Goal: Task Accomplishment & Management: Use online tool/utility

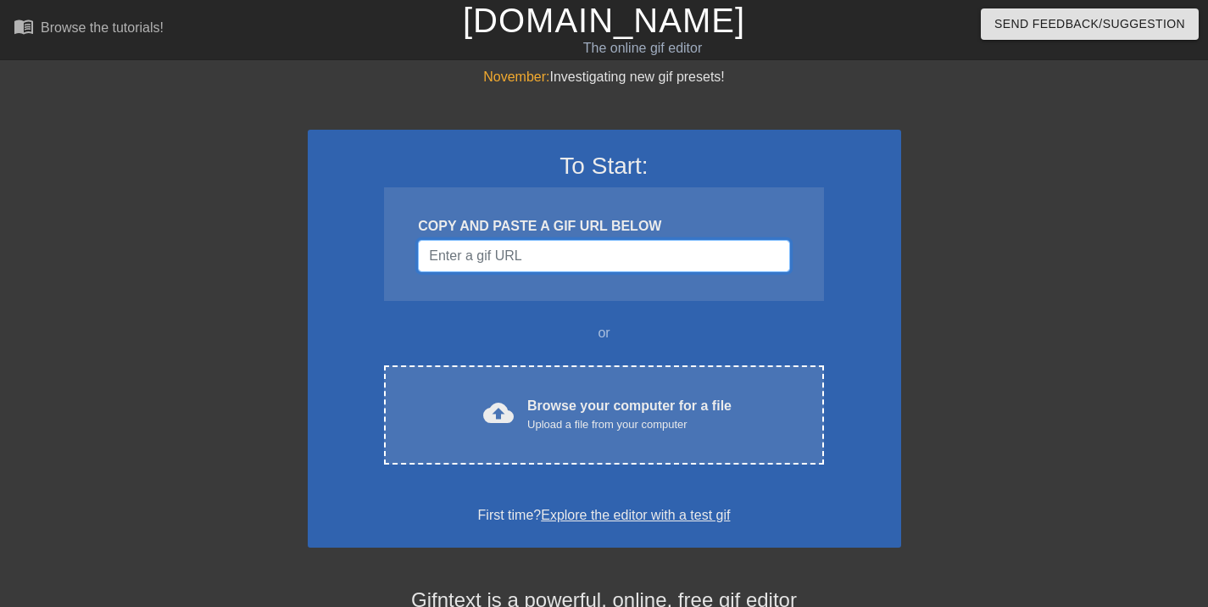
click at [636, 259] on input "Username" at bounding box center [603, 256] width 371 height 32
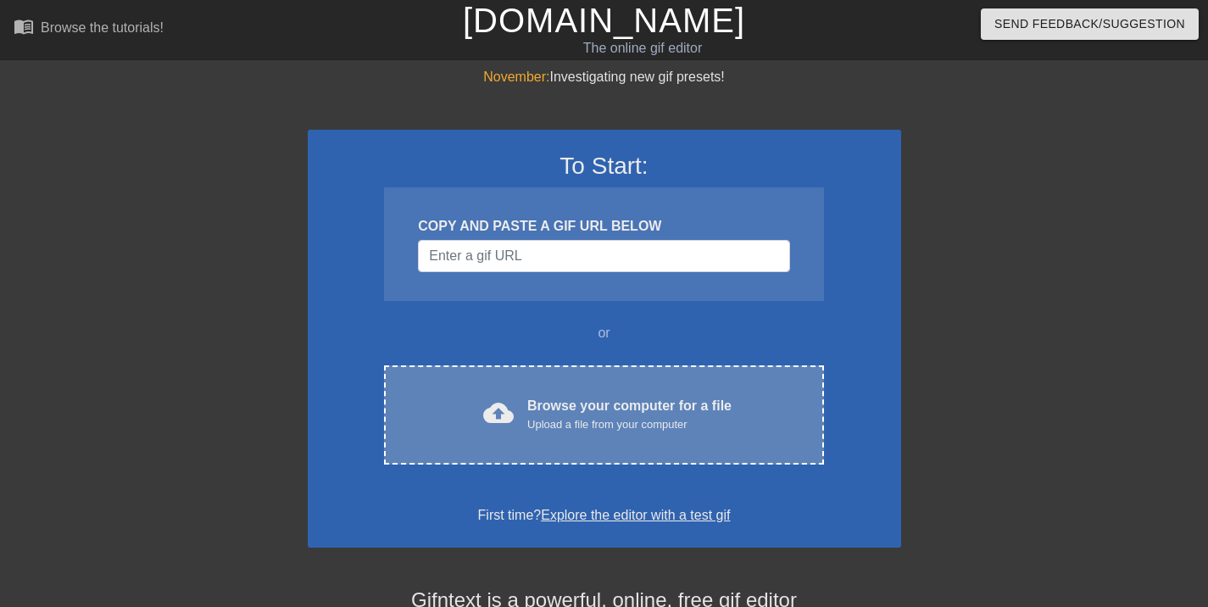
click at [614, 421] on div "Upload a file from your computer" at bounding box center [629, 424] width 204 height 17
click at [667, 448] on div "cloud_upload Browse your computer for a file Upload a file from your computer C…" at bounding box center [603, 414] width 439 height 99
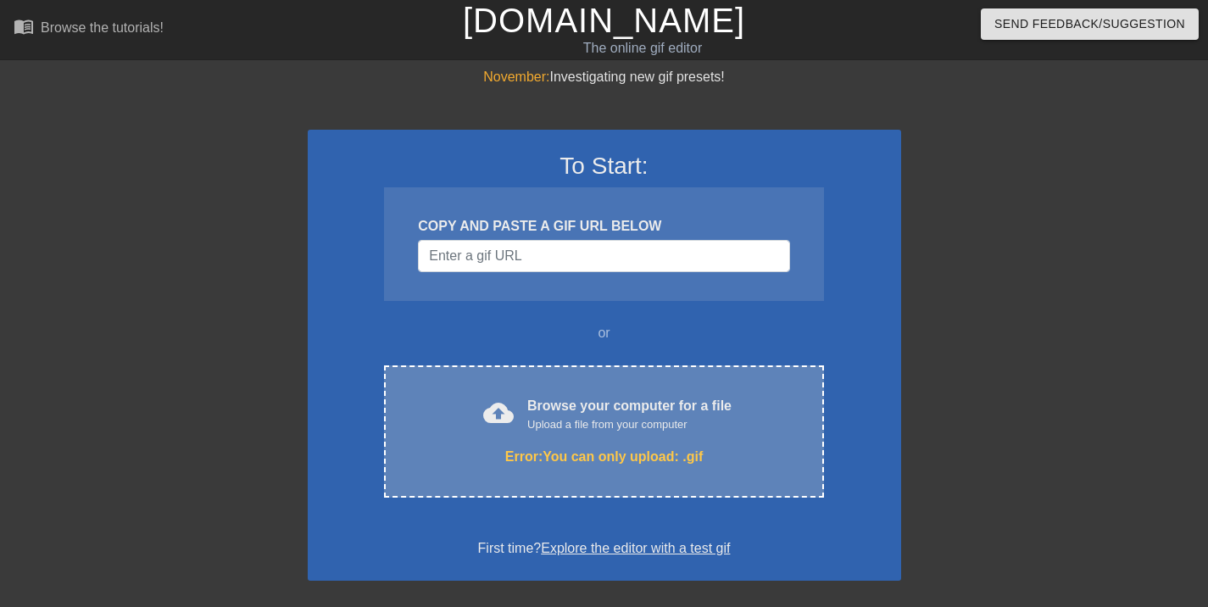
click at [665, 404] on div "Browse your computer for a file Upload a file from your computer" at bounding box center [629, 414] width 204 height 37
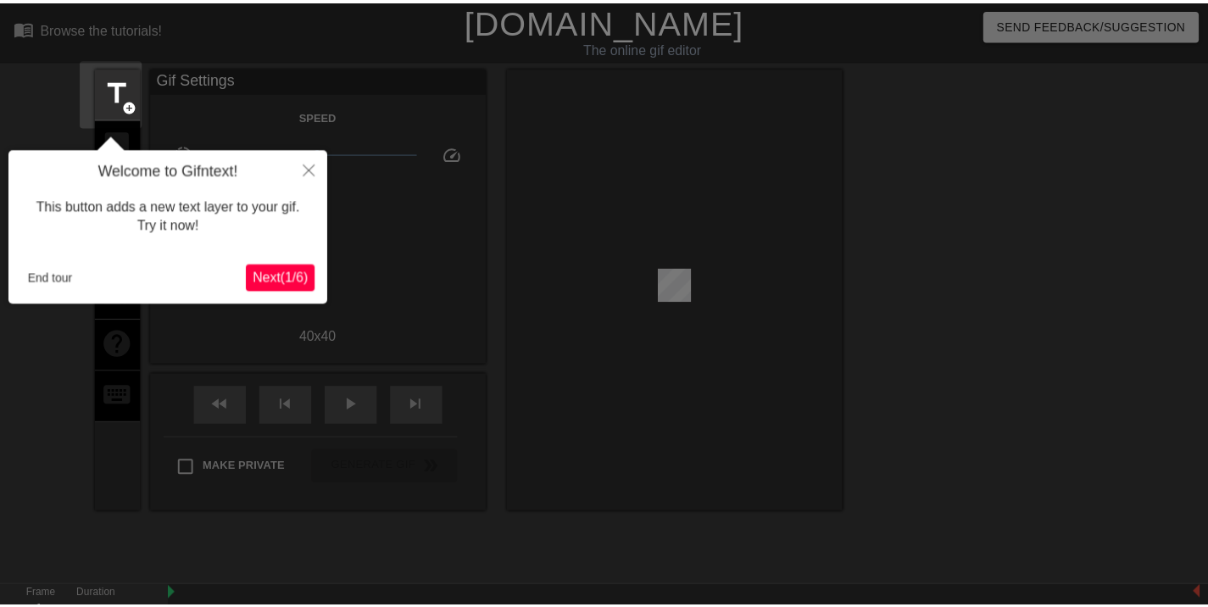
scroll to position [42, 0]
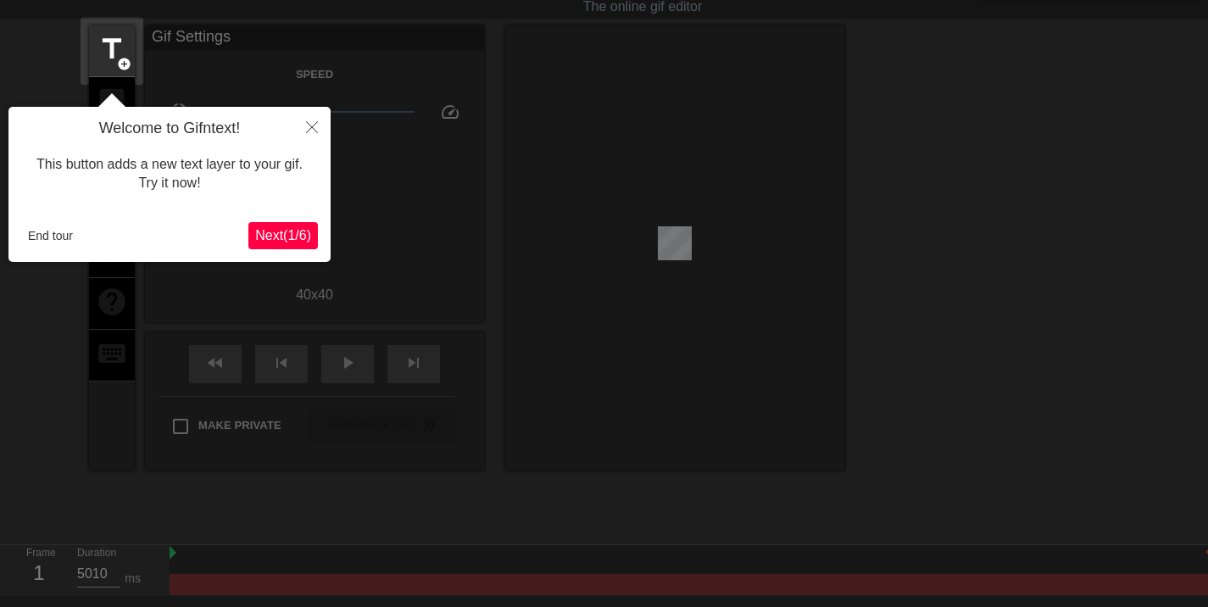
click at [299, 240] on span "Next ( 1 / 6 )" at bounding box center [283, 235] width 56 height 14
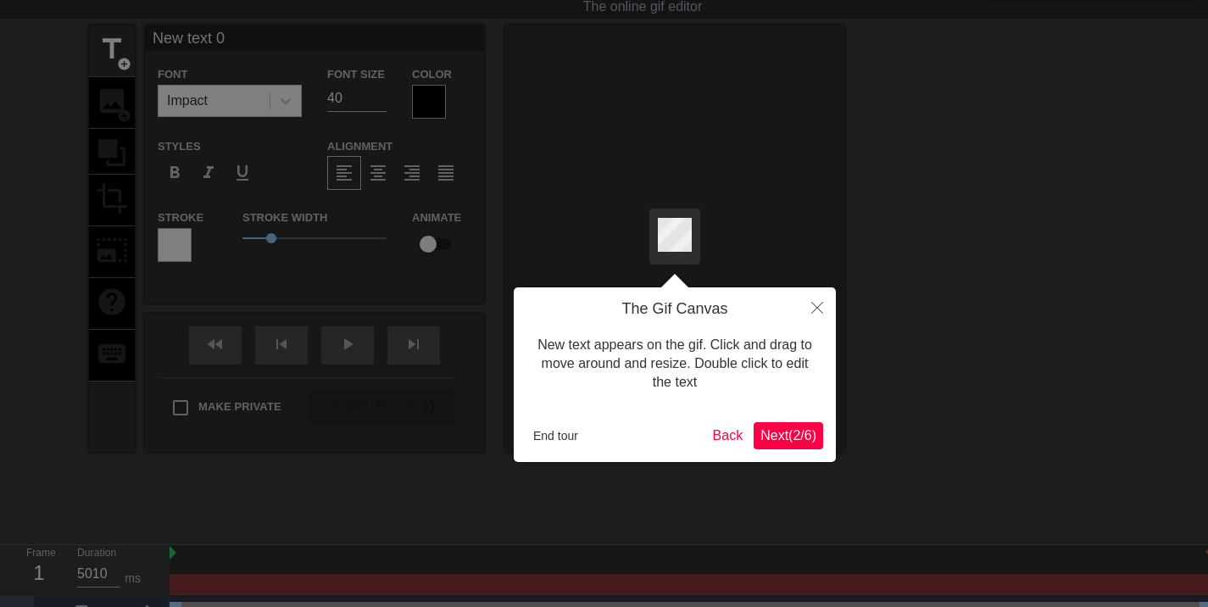
scroll to position [0, 0]
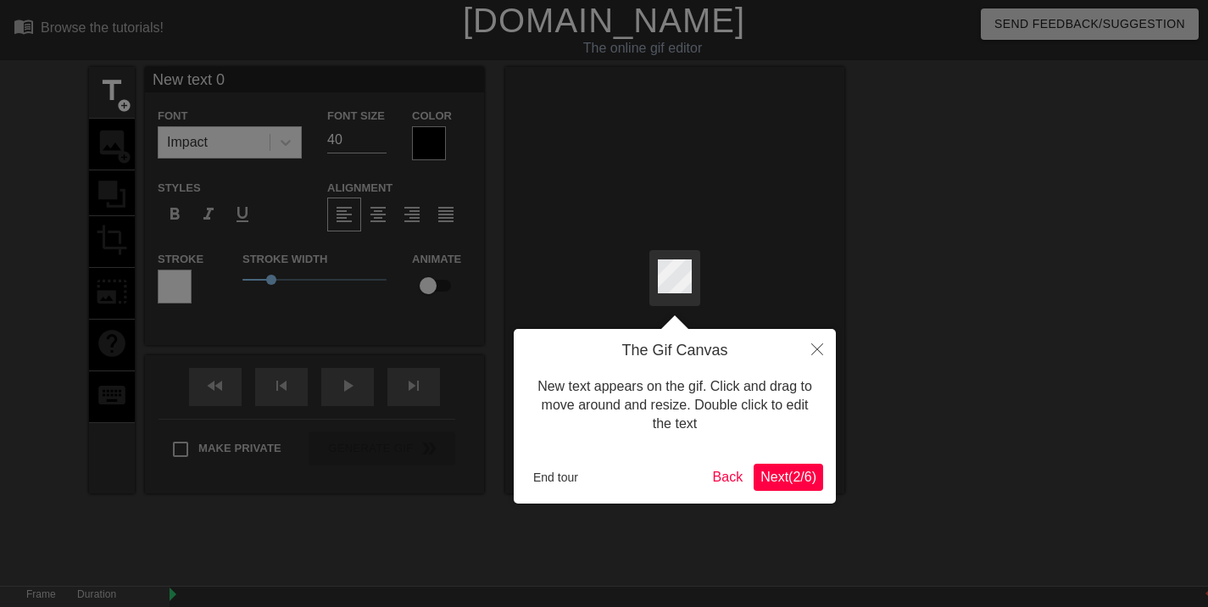
click at [767, 483] on span "Next ( 2 / 6 )" at bounding box center [789, 477] width 56 height 14
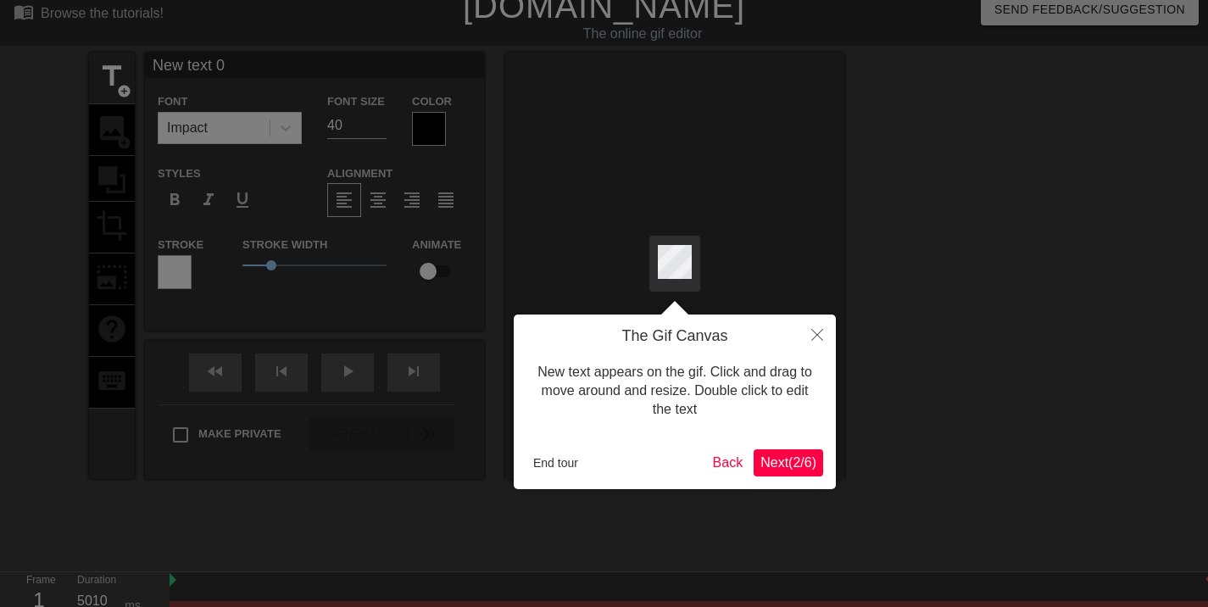
scroll to position [42, 0]
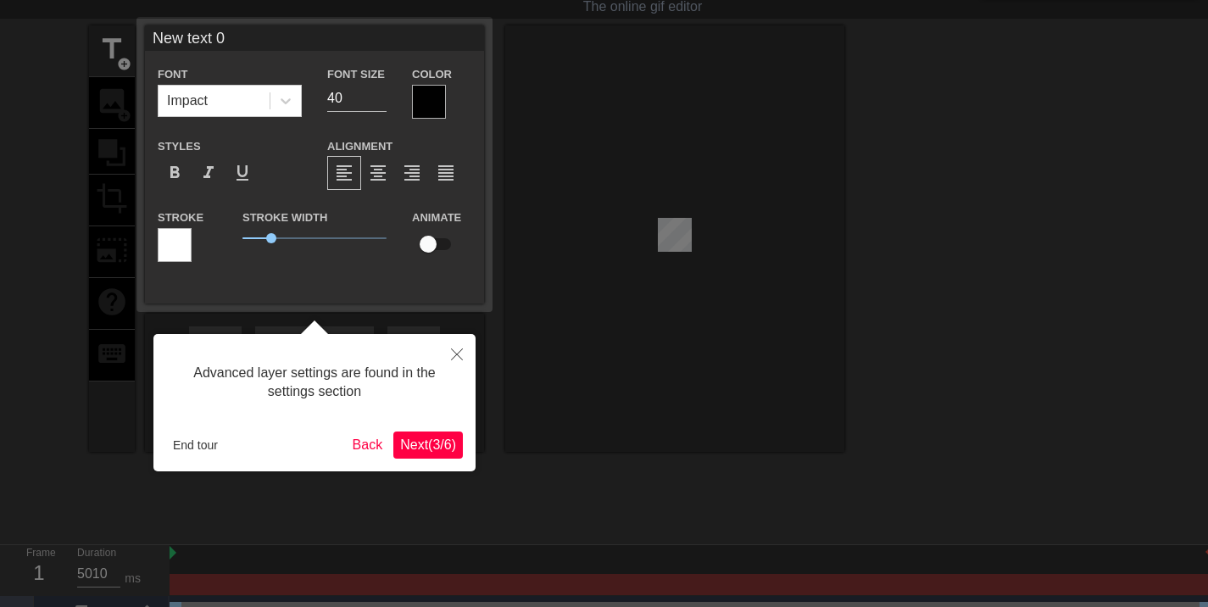
click at [431, 446] on span "Next ( 3 / 6 )" at bounding box center [428, 445] width 56 height 14
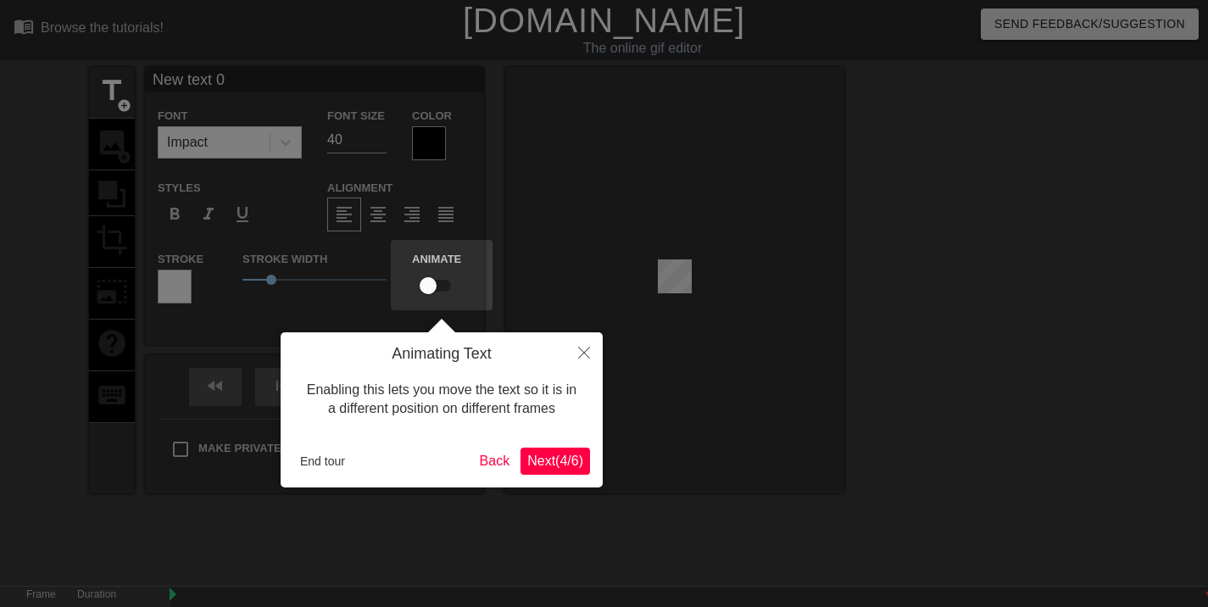
click at [552, 456] on span "Next ( 4 / 6 )" at bounding box center [555, 461] width 56 height 14
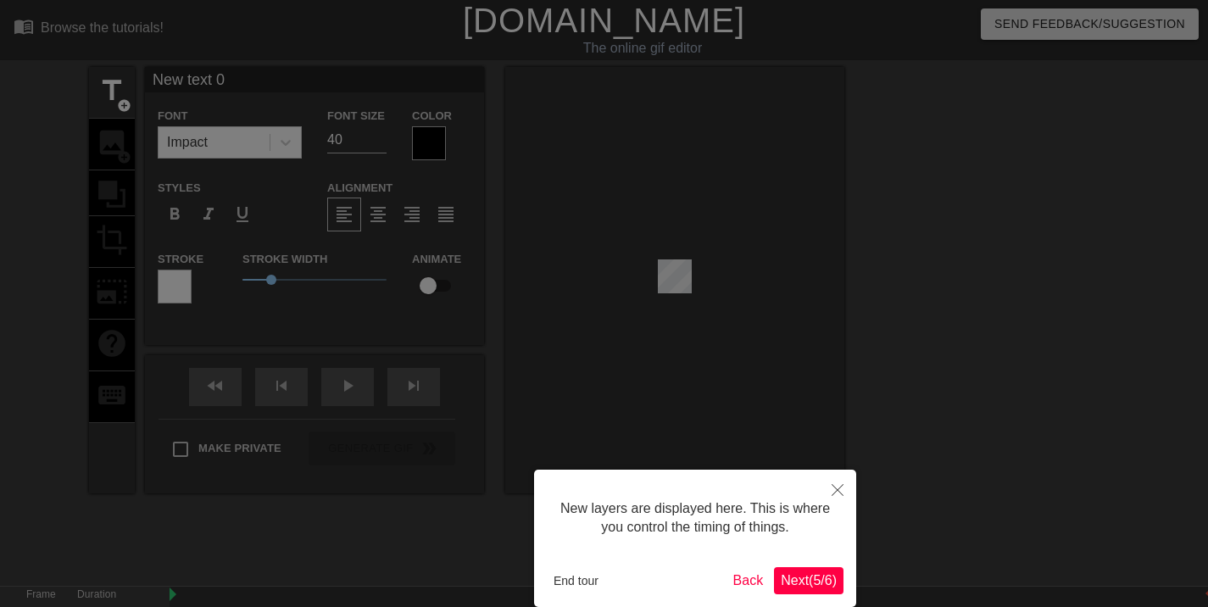
scroll to position [84, 0]
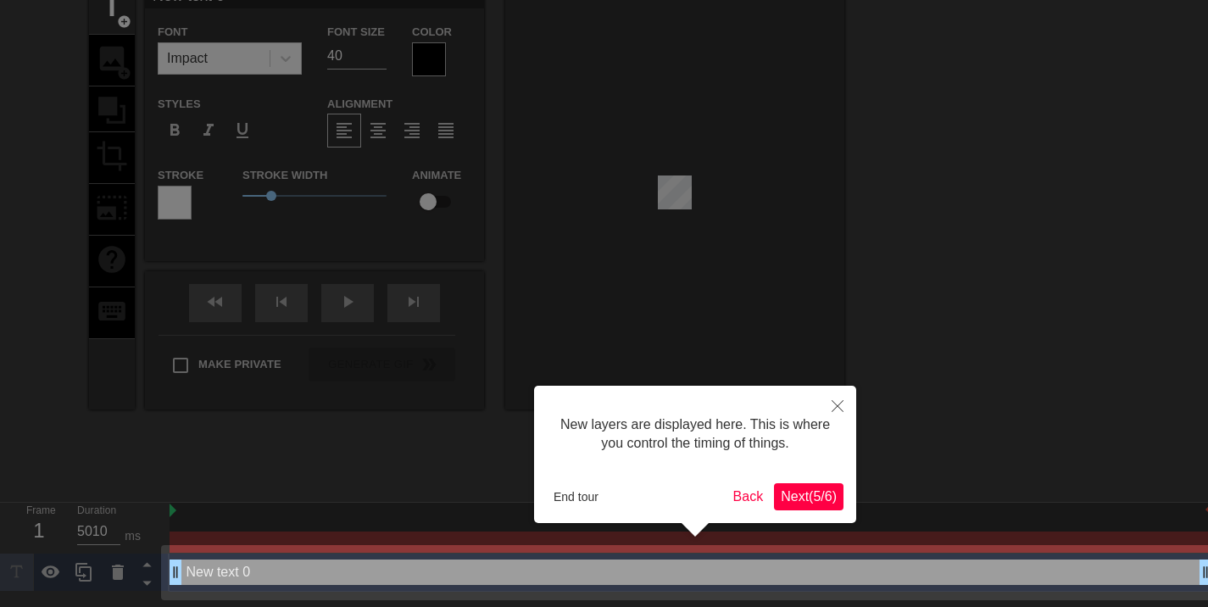
click at [824, 476] on div "New layers are displayed here. This is where you control the timing of things. …" at bounding box center [695, 454] width 322 height 137
click at [823, 485] on button "Next ( 5 / 6 )" at bounding box center [809, 496] width 70 height 27
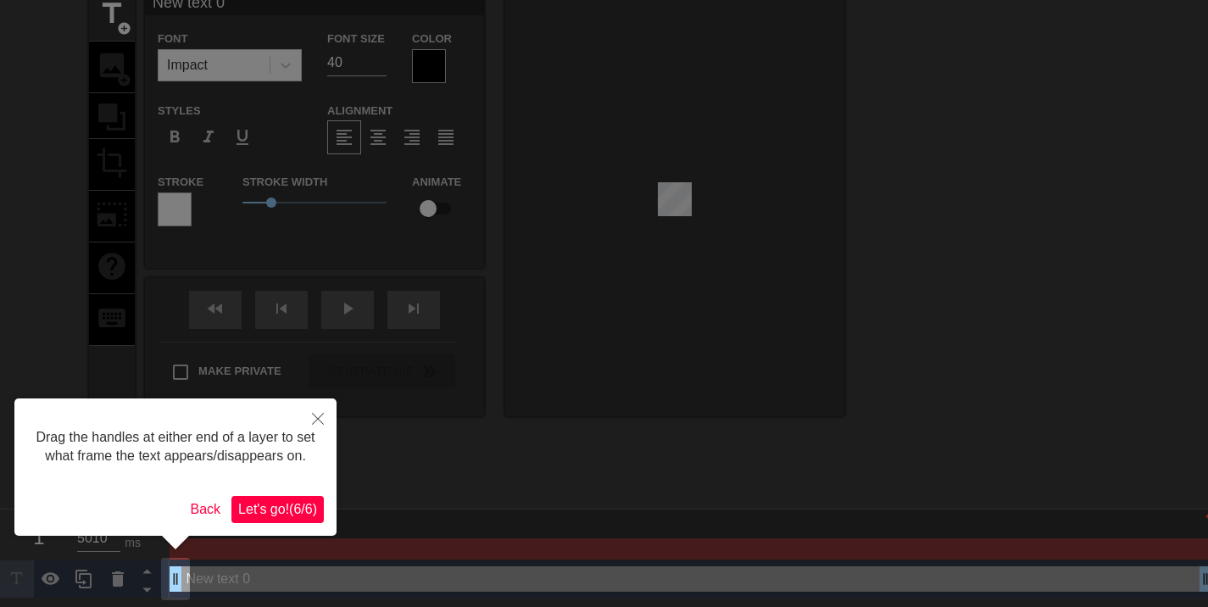
scroll to position [0, 0]
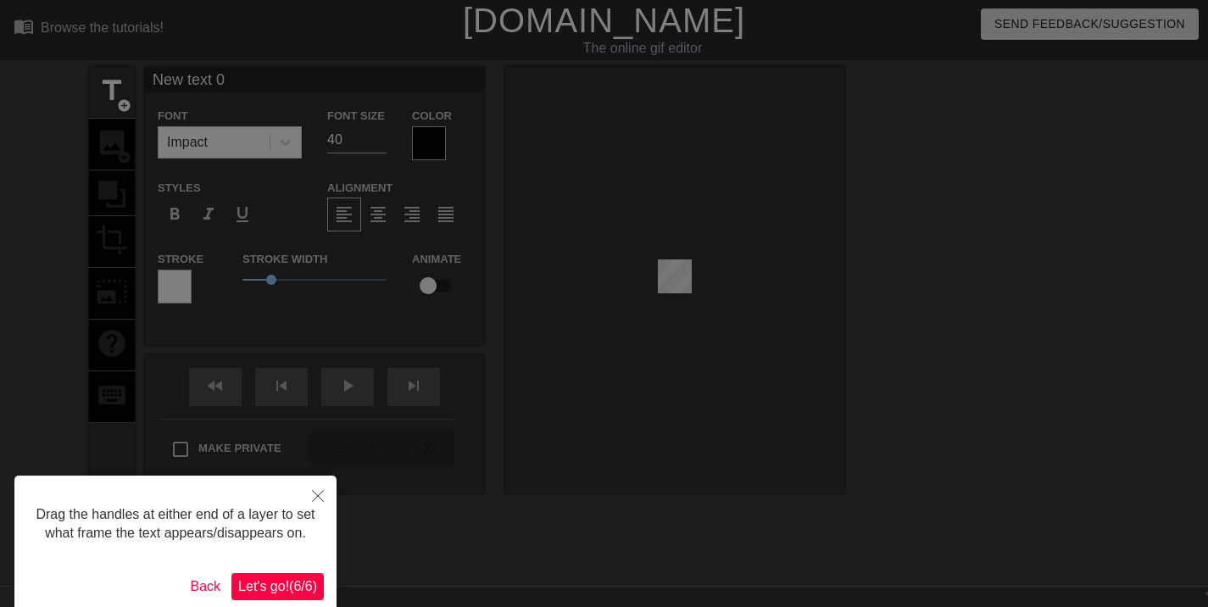
click at [317, 563] on div "Drag the handles at either end of a layer to set what frame the text appears/di…" at bounding box center [175, 544] width 322 height 137
click at [305, 582] on span "Let's go! ( 6 / 6 )" at bounding box center [277, 586] width 79 height 14
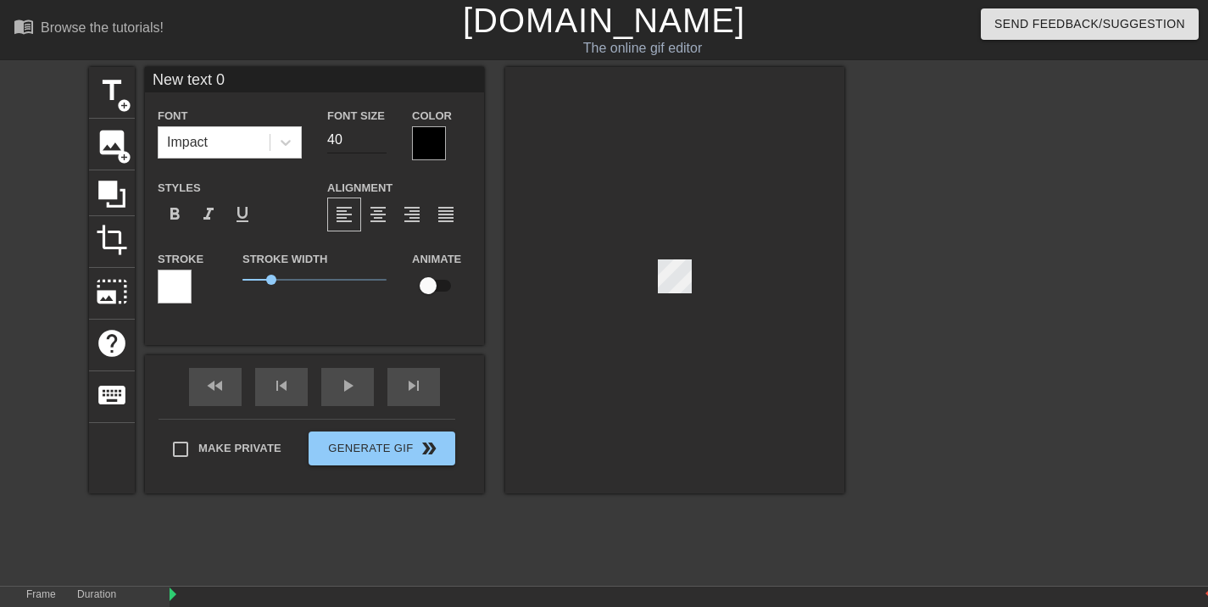
click at [358, 139] on input "40" at bounding box center [356, 139] width 59 height 27
click at [375, 142] on input "39" at bounding box center [356, 139] width 59 height 27
click at [375, 142] on input "38" at bounding box center [356, 139] width 59 height 27
click at [375, 142] on input "37" at bounding box center [356, 139] width 59 height 27
click at [375, 142] on input "36" at bounding box center [356, 139] width 59 height 27
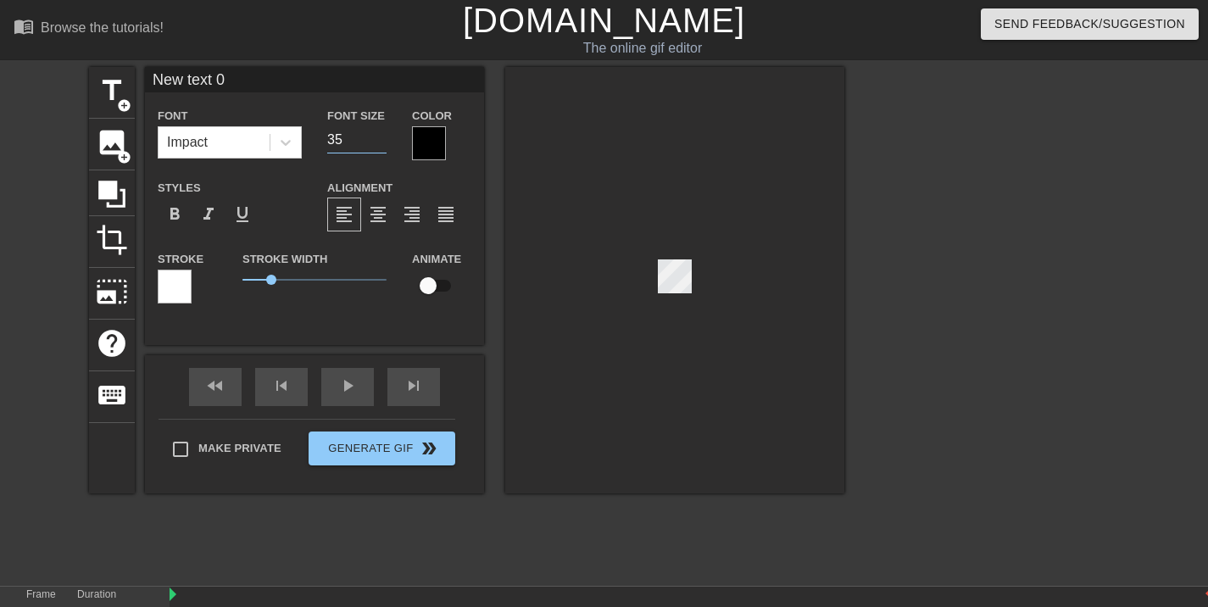
click at [375, 142] on input "35" at bounding box center [356, 139] width 59 height 27
click at [375, 142] on input "34" at bounding box center [356, 139] width 59 height 27
drag, startPoint x: 365, startPoint y: 133, endPoint x: 320, endPoint y: 139, distance: 45.3
click at [320, 139] on div "Font Size 34" at bounding box center [357, 132] width 85 height 55
type input "10"
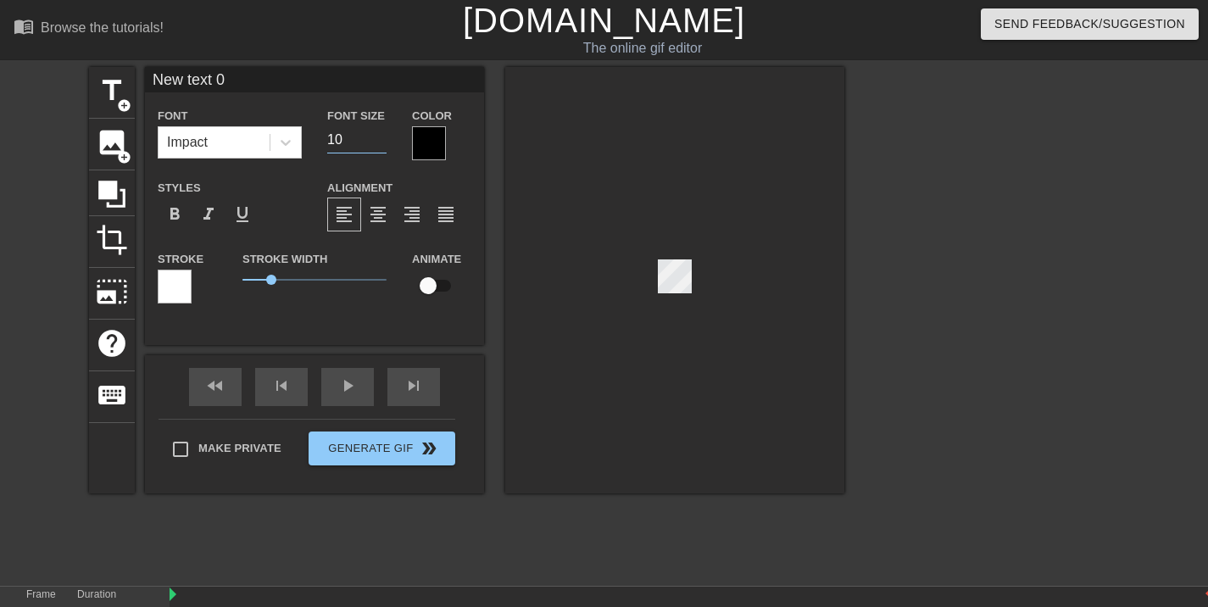
click at [739, 256] on div at bounding box center [674, 280] width 339 height 427
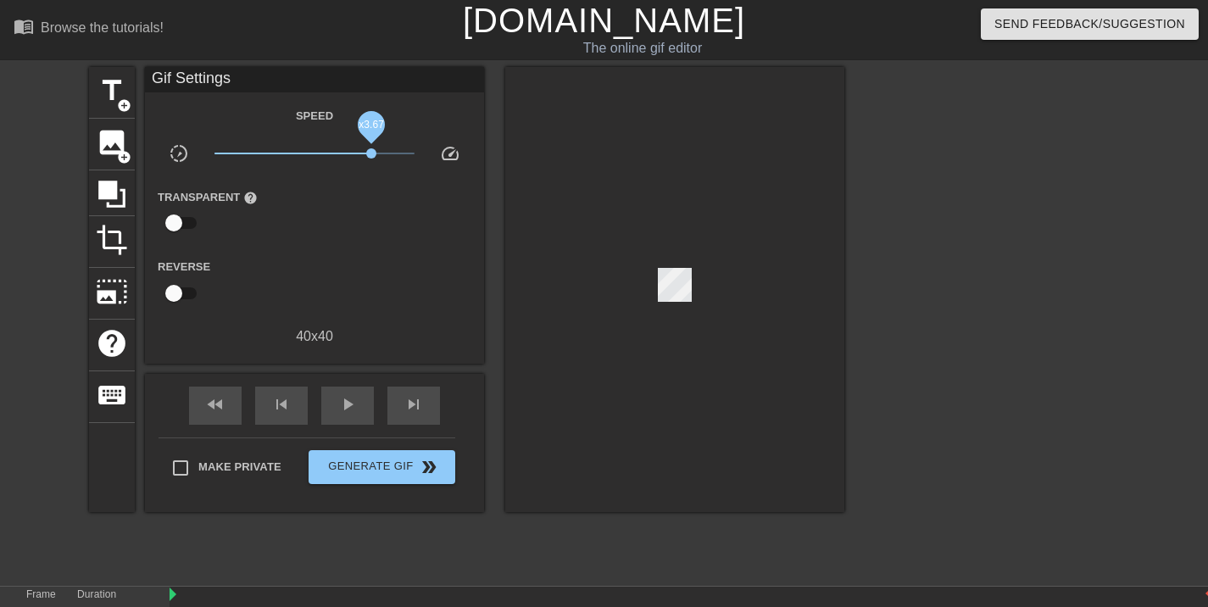
drag, startPoint x: 321, startPoint y: 153, endPoint x: 409, endPoint y: 159, distance: 87.5
click at [402, 158] on span "x3.67" at bounding box center [315, 153] width 201 height 20
drag, startPoint x: 399, startPoint y: 157, endPoint x: 410, endPoint y: 156, distance: 11.1
click at [405, 156] on span "x7.00" at bounding box center [399, 153] width 10 height 10
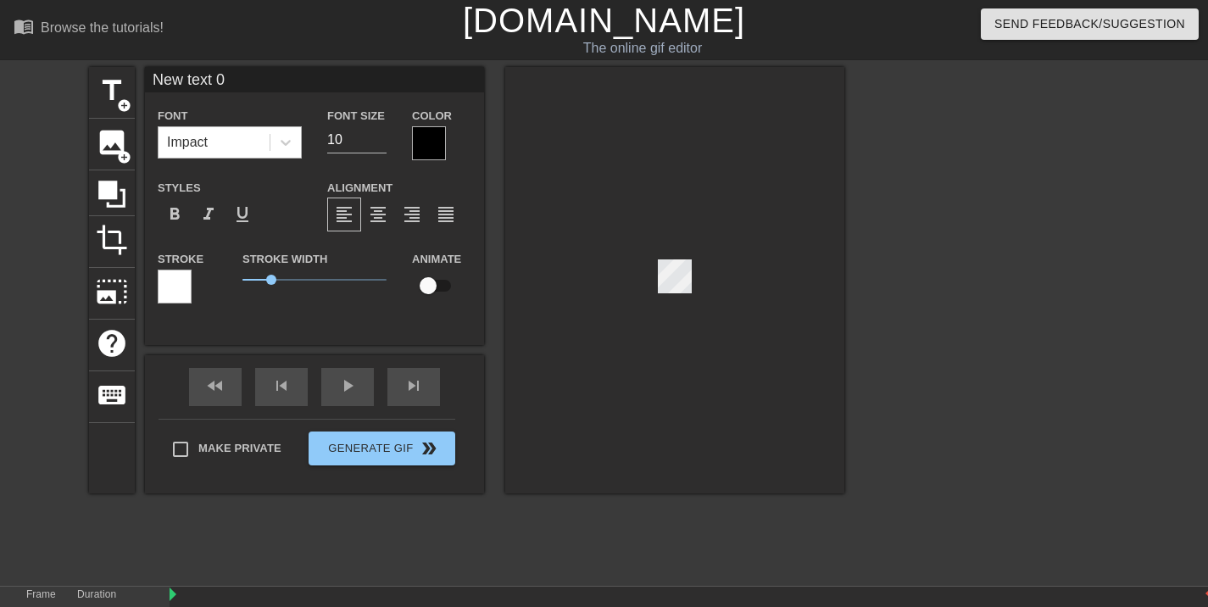
click at [226, 135] on div "Impact" at bounding box center [214, 142] width 111 height 31
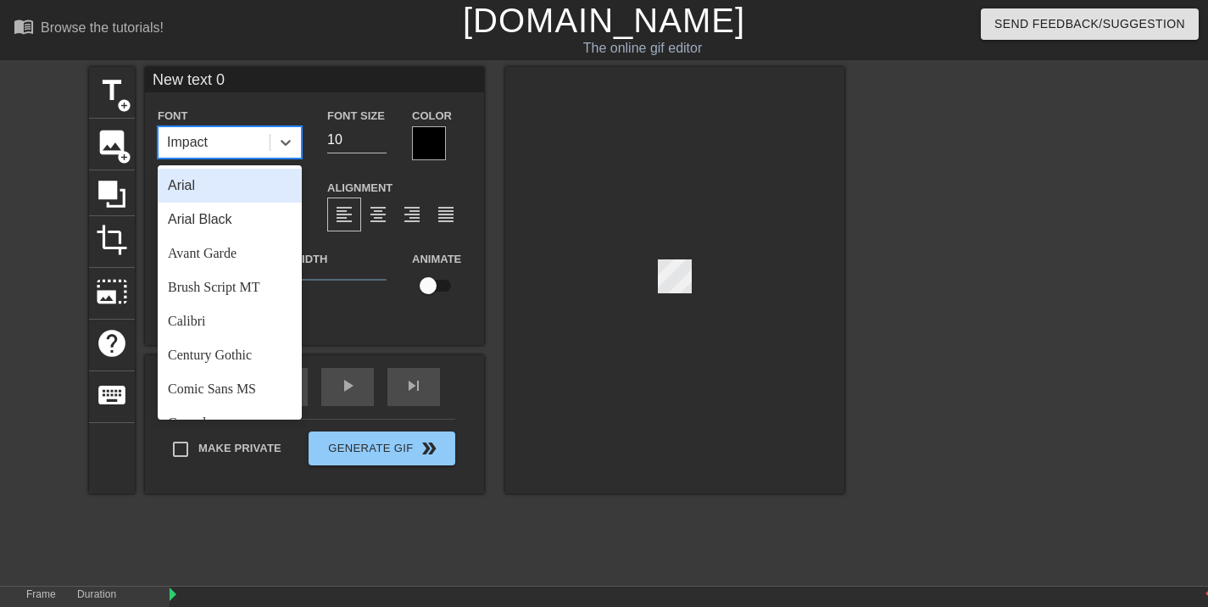
click at [232, 134] on div "Impact" at bounding box center [214, 142] width 111 height 31
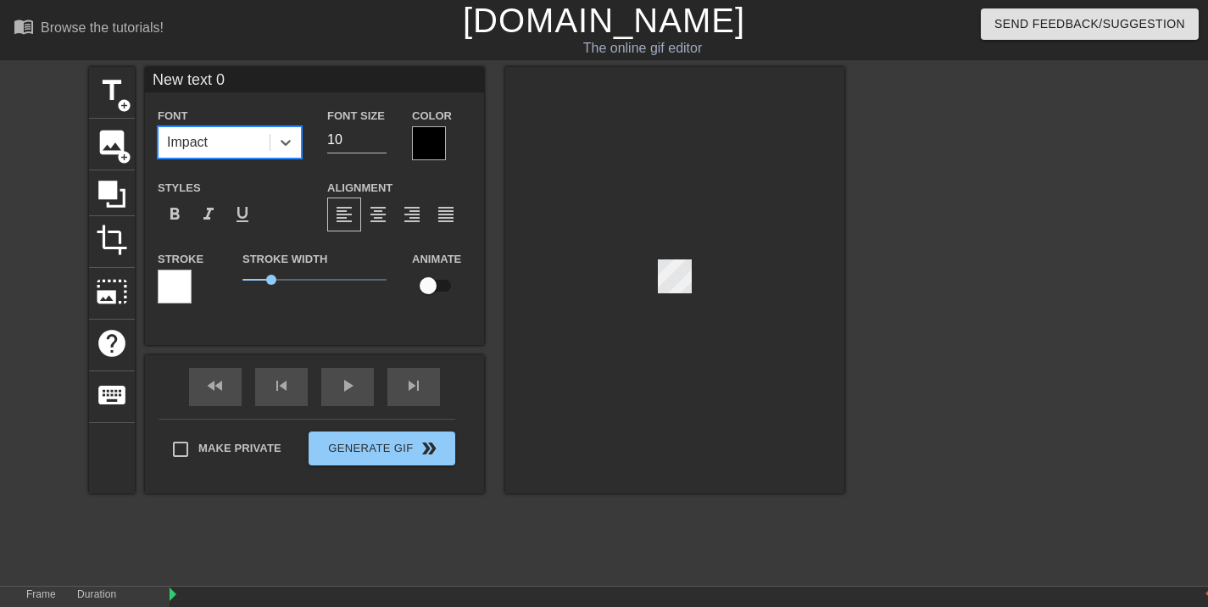
click at [232, 134] on div "Impact" at bounding box center [214, 142] width 111 height 31
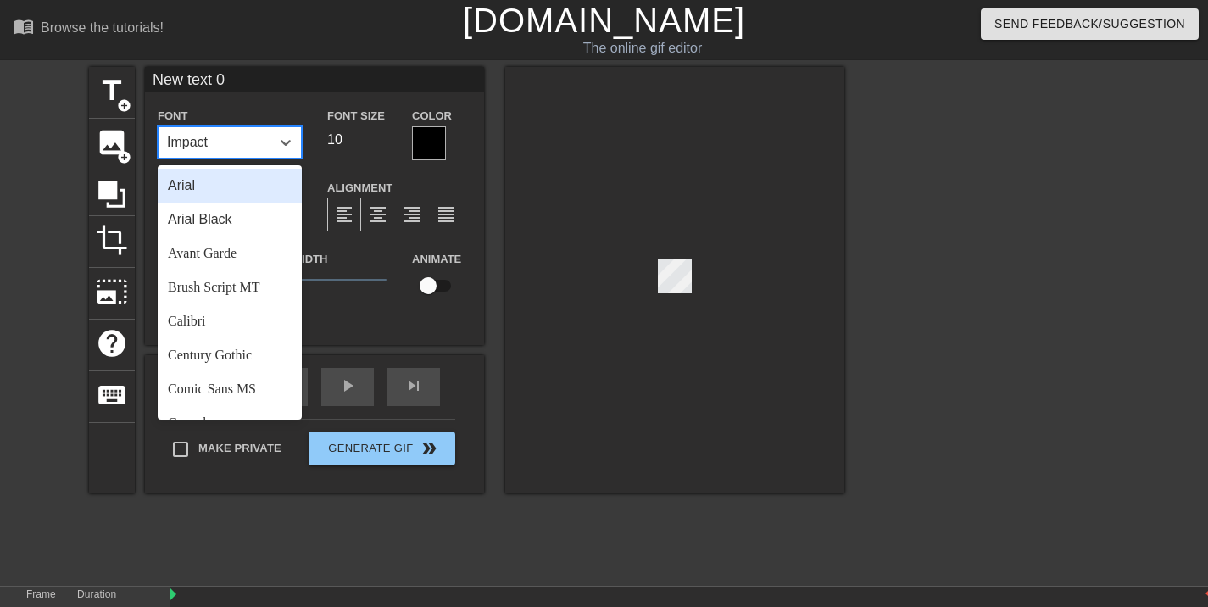
click at [232, 133] on div "Impact" at bounding box center [214, 142] width 111 height 31
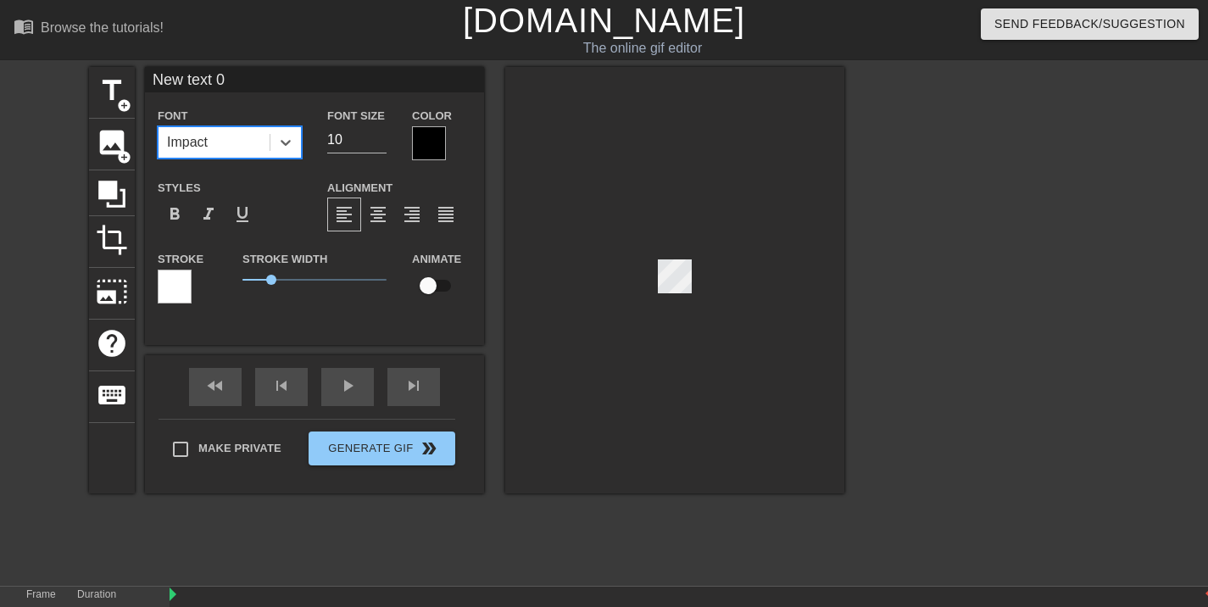
click at [780, 276] on div at bounding box center [674, 280] width 339 height 427
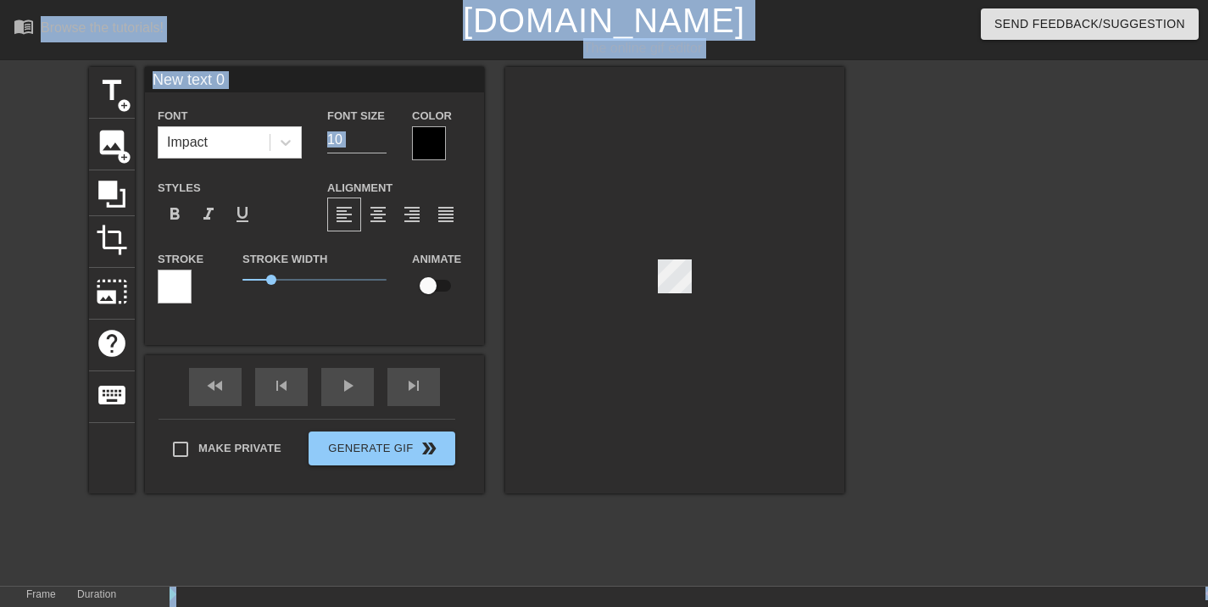
click at [790, 282] on div at bounding box center [674, 280] width 339 height 427
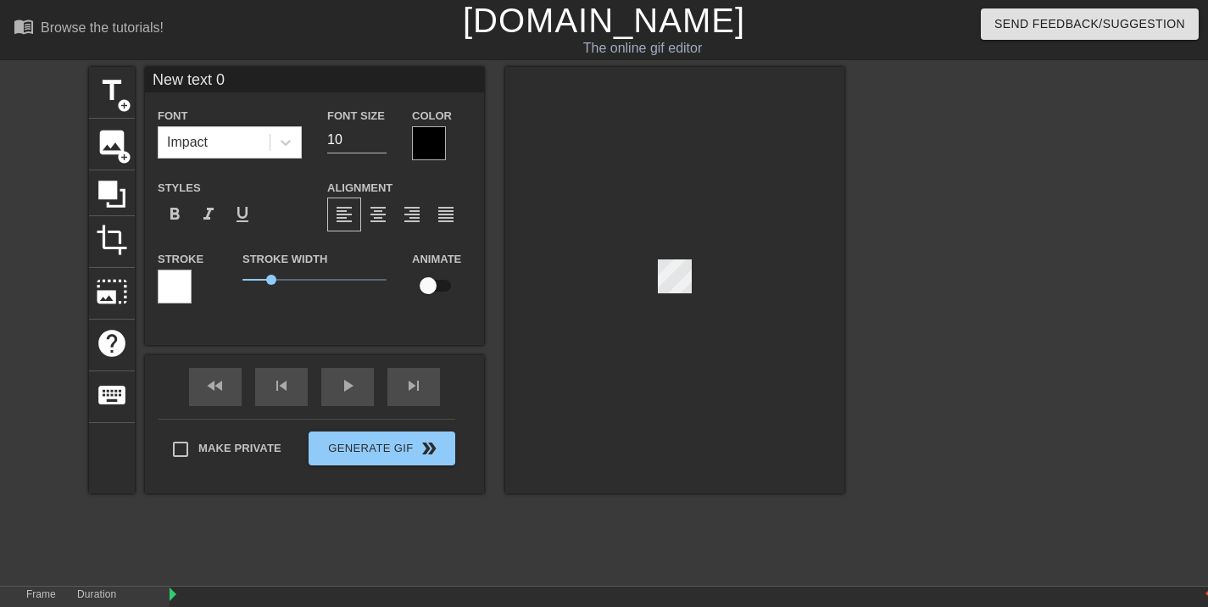
scroll to position [3, 5]
type input "New d 0"
type textarea "New d 0"
type input "New 0"
type textarea "New 0"
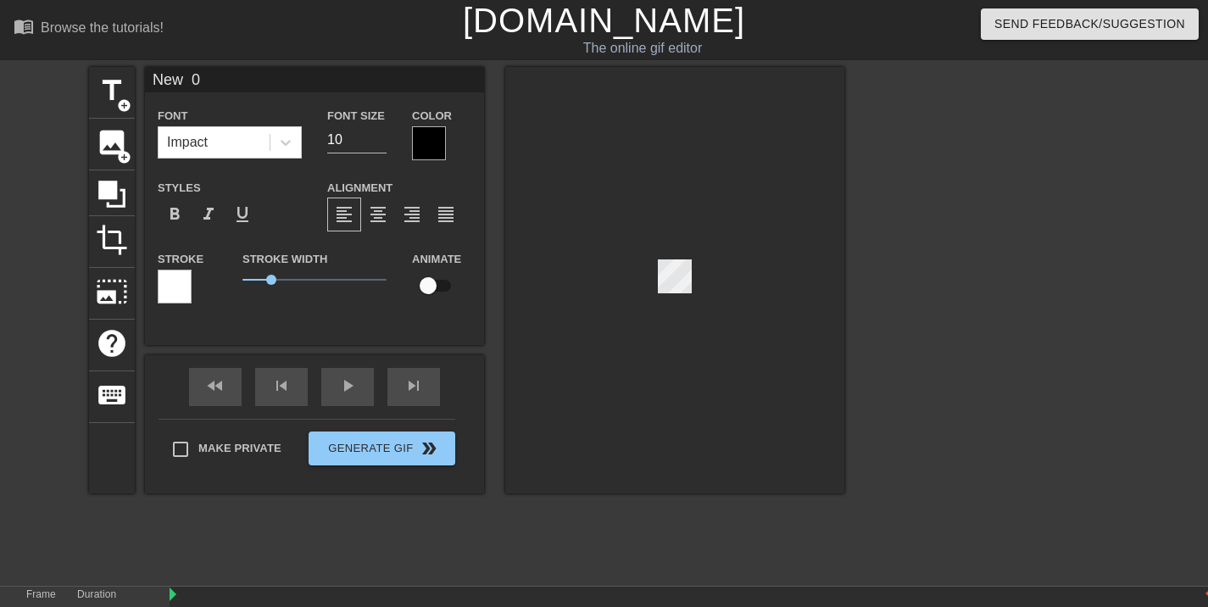
type input "New 0"
type textarea "New 0"
type input "Ne 0"
type textarea "Ne 0"
type input "N 0"
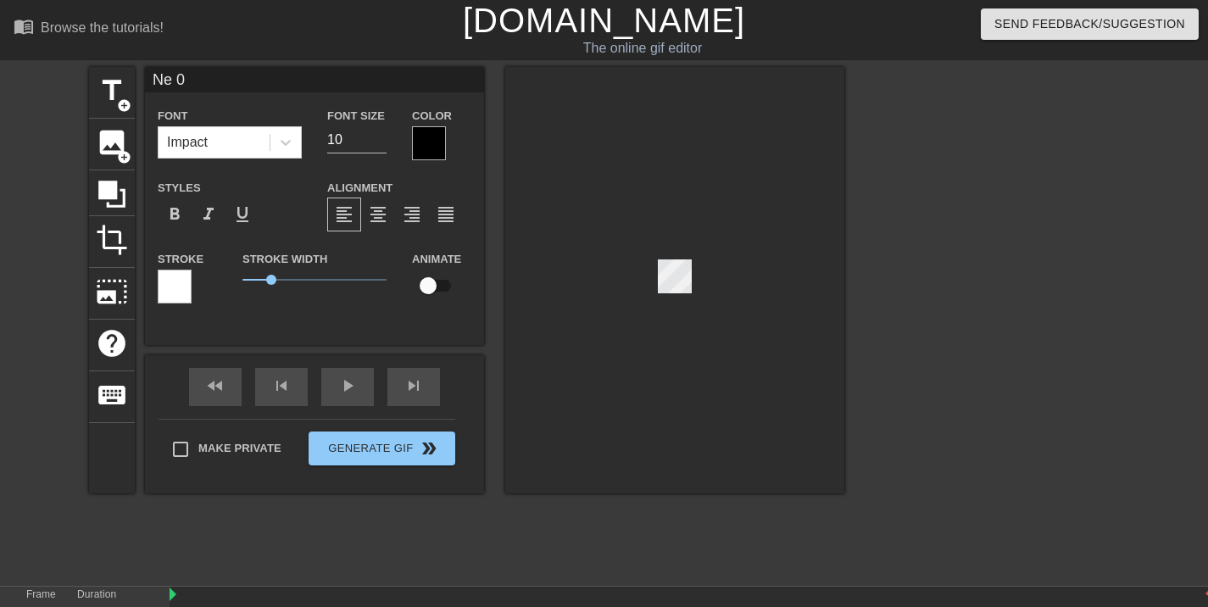
type textarea "N 0"
type input "0"
type textarea "0"
type input "0"
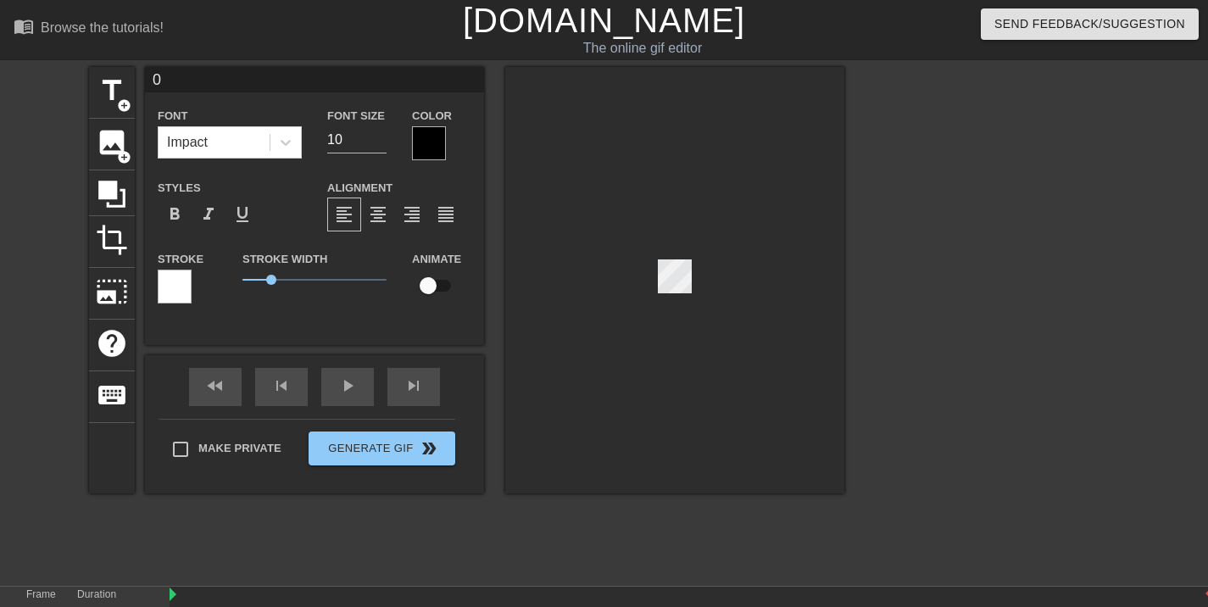
type textarea "0"
type input "Y"
type textarea "Y"
type input "YÜ"
type textarea "YÜ"
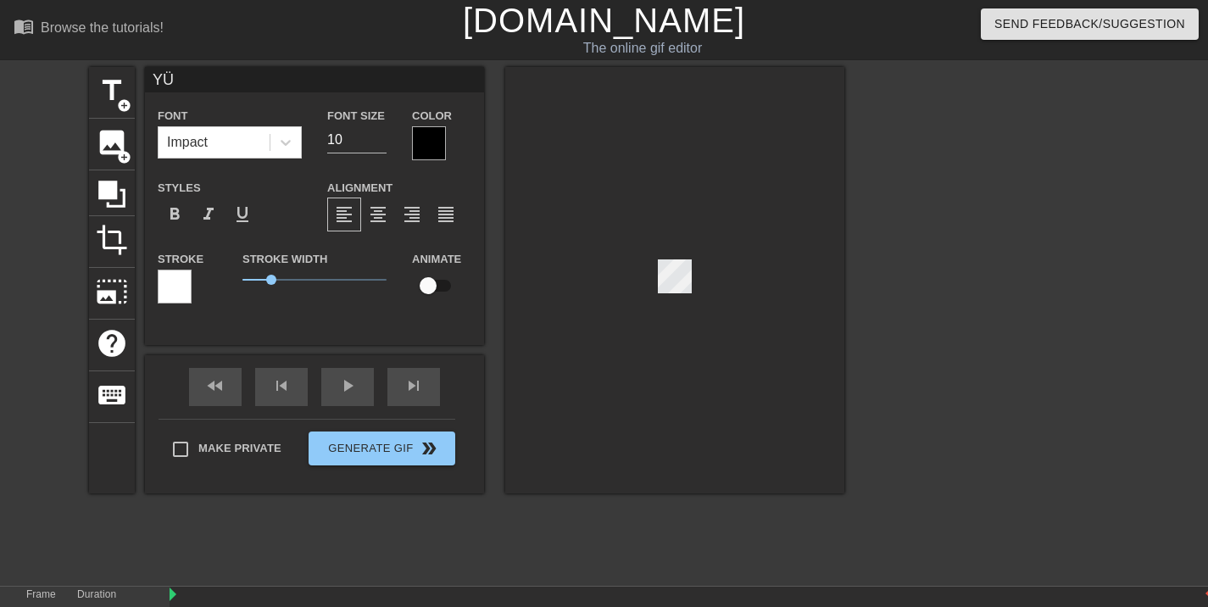
type input "[PERSON_NAME]"
type textarea "[PERSON_NAME]"
type input "YÜKL"
type textarea "YÜKL"
type input "YÜKLE"
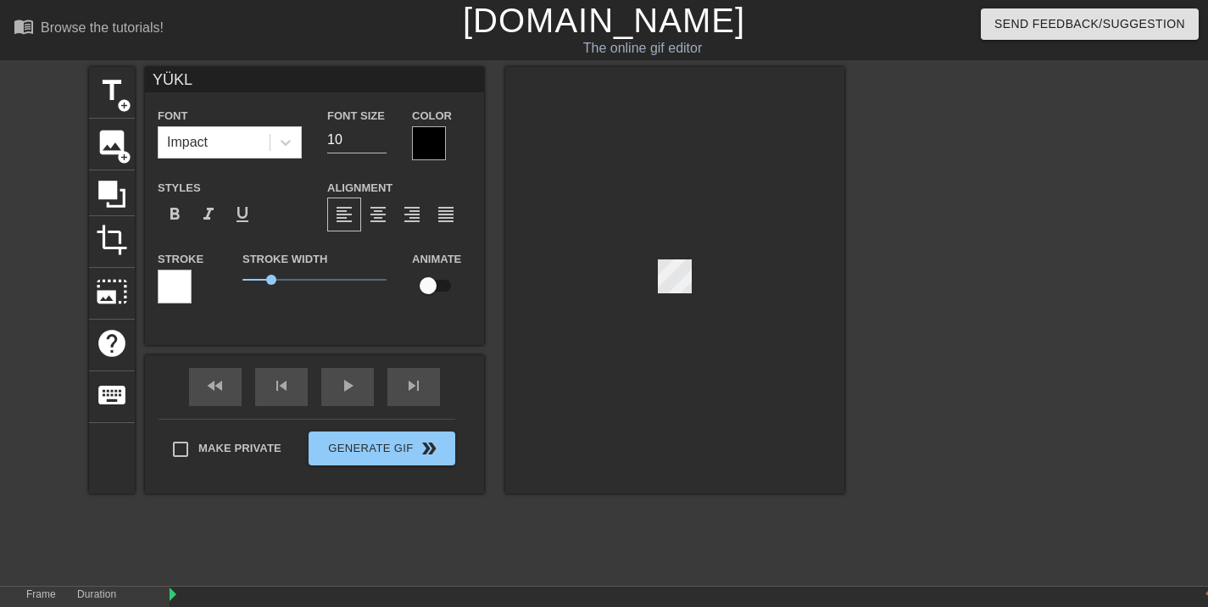
type textarea "YÜKLE"
type input "YÜKLEN"
type textarea "YÜKLEN"
type input "YÜKLEND"
type textarea "YÜKLEND"
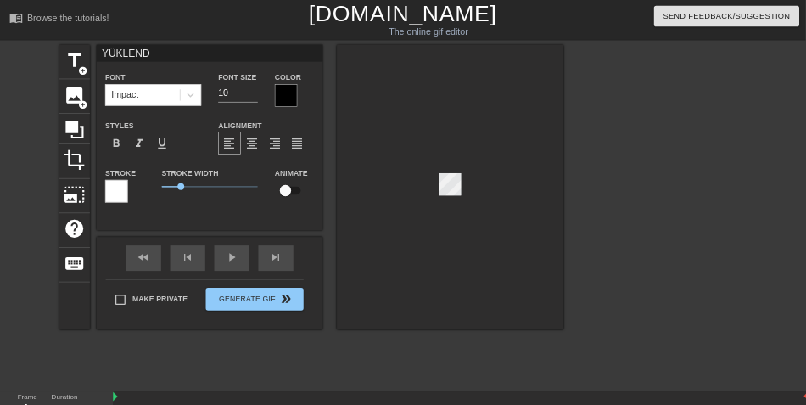
scroll to position [3, 4]
type input "YÜKLENDİ"
type textarea "YÜKLENDİ"
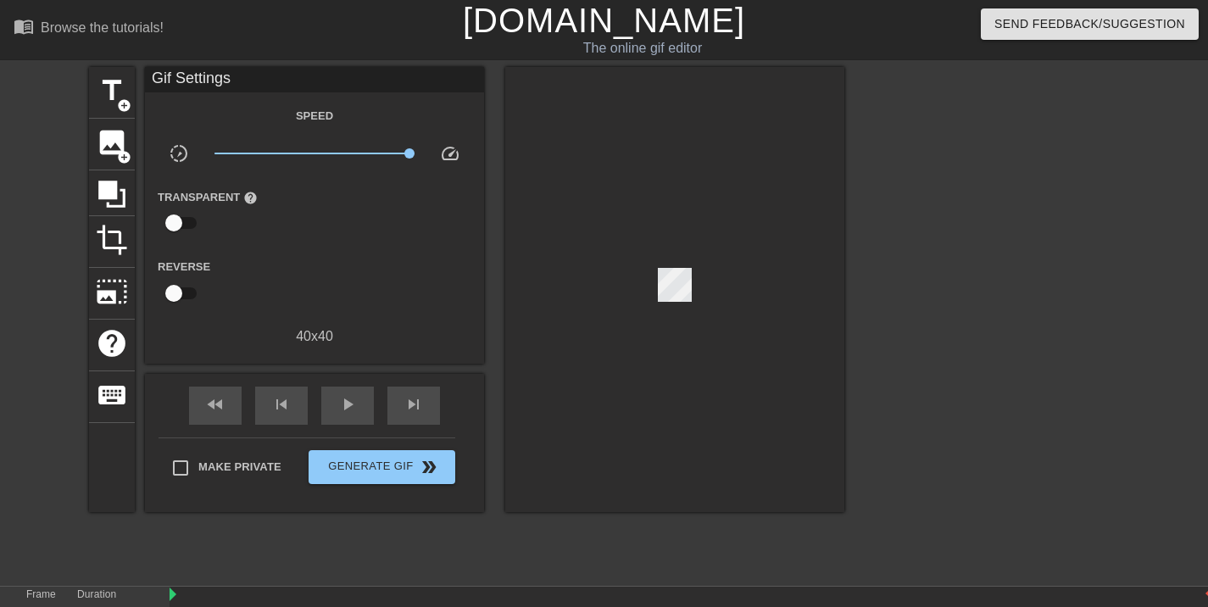
click at [771, 278] on div at bounding box center [674, 289] width 339 height 445
click at [677, 327] on div at bounding box center [674, 289] width 339 height 445
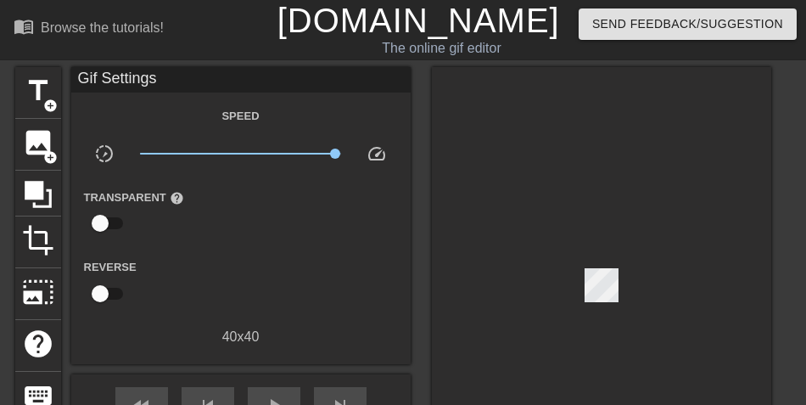
click at [655, 286] on div at bounding box center [601, 289] width 339 height 445
click at [652, 295] on div at bounding box center [601, 289] width 339 height 445
click at [640, 300] on div at bounding box center [601, 289] width 339 height 445
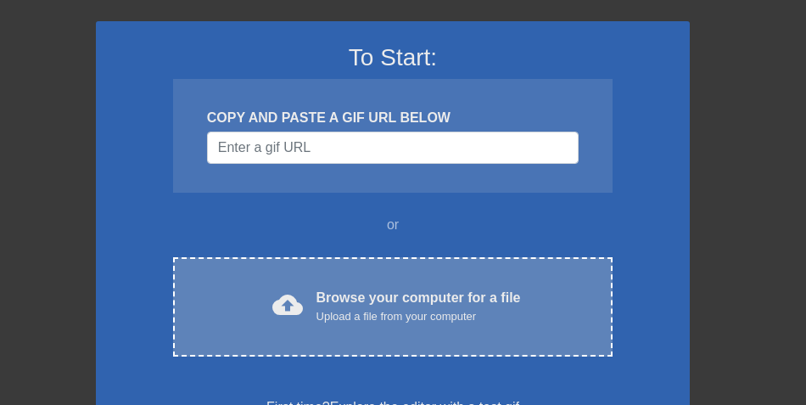
scroll to position [113, 0]
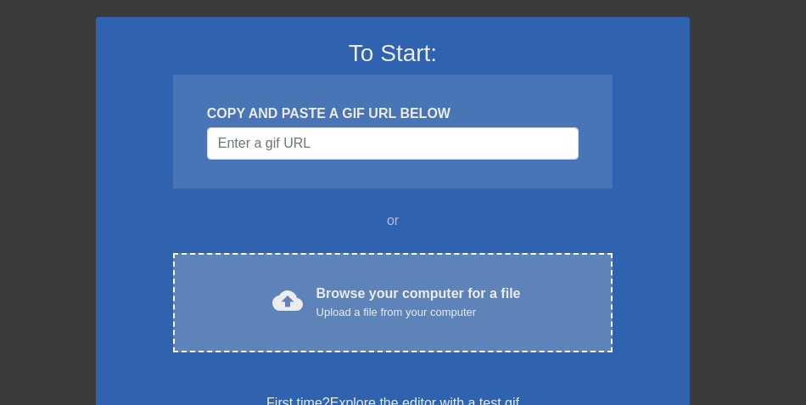
click at [385, 292] on div "Browse your computer for a file Upload a file from your computer" at bounding box center [418, 301] width 204 height 37
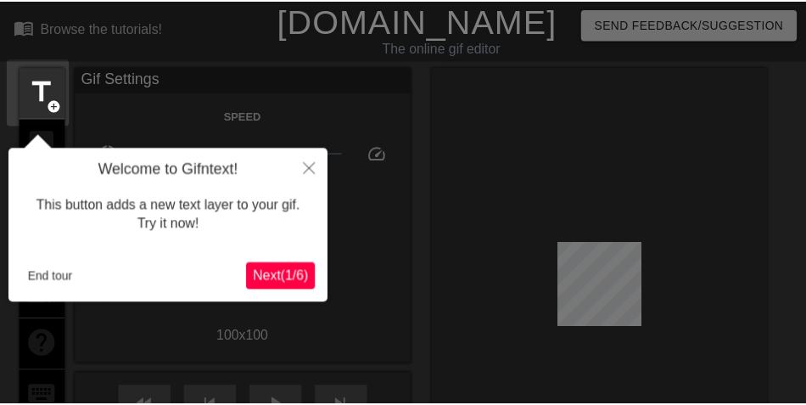
scroll to position [42, 0]
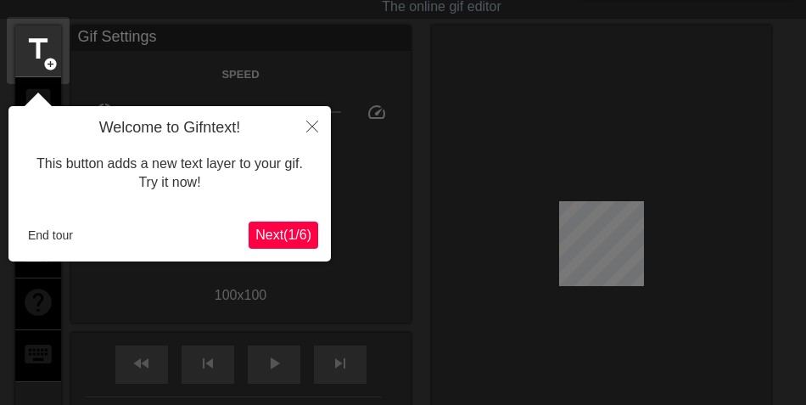
click at [295, 227] on span "Next ( 1 / 6 )" at bounding box center [283, 234] width 56 height 14
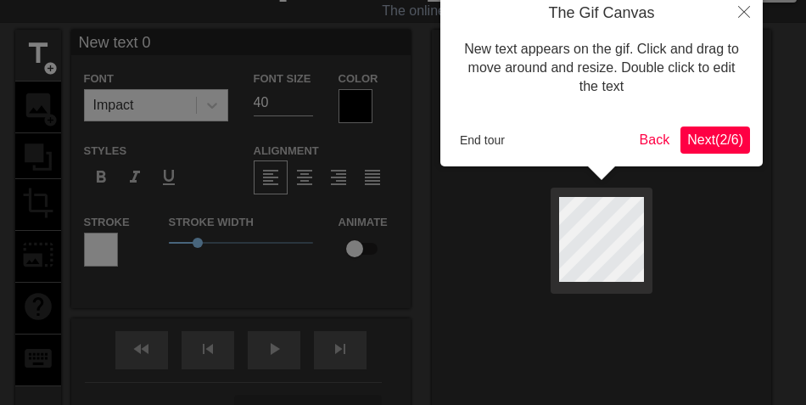
scroll to position [0, 0]
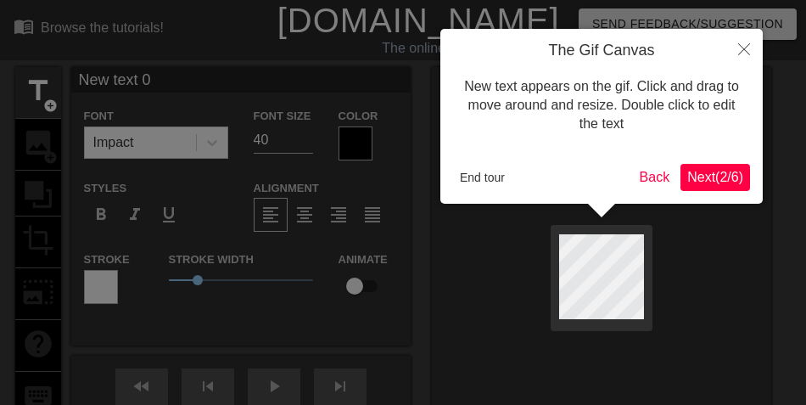
click at [714, 183] on span "Next ( 2 / 6 )" at bounding box center [715, 177] width 56 height 14
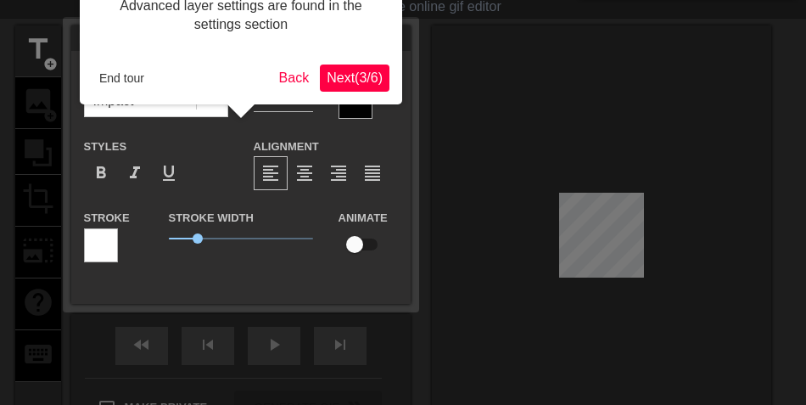
click at [346, 76] on span "Next ( 3 / 6 )" at bounding box center [354, 77] width 56 height 14
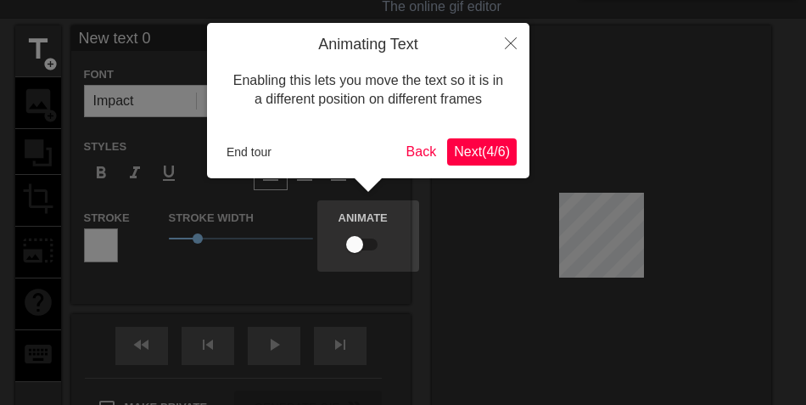
scroll to position [0, 0]
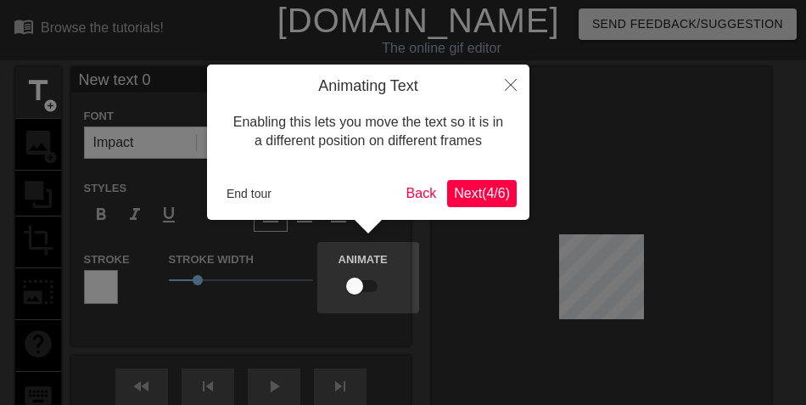
click at [460, 190] on span "Next ( 4 / 6 )" at bounding box center [482, 193] width 56 height 14
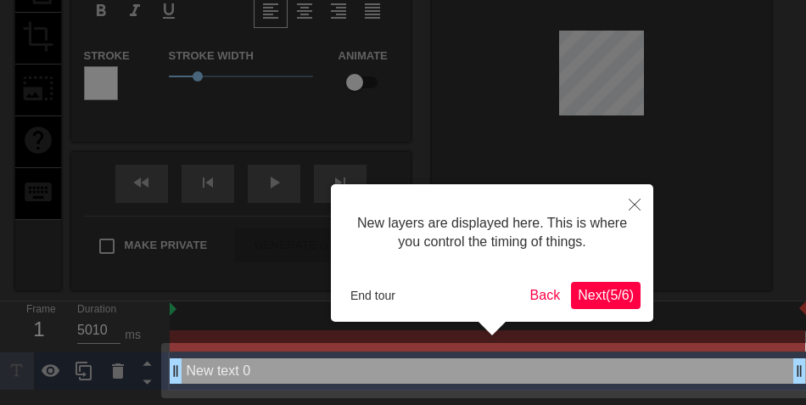
click at [612, 293] on span "Next ( 5 / 6 )" at bounding box center [606, 294] width 56 height 14
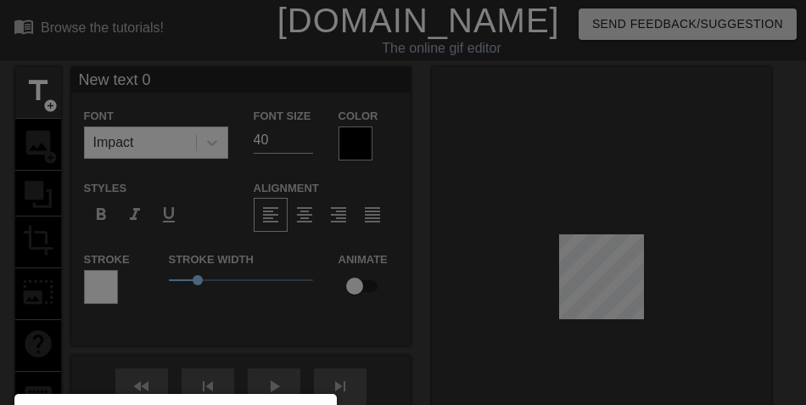
click at [383, 265] on div at bounding box center [403, 301] width 806 height 602
click at [347, 295] on div at bounding box center [403, 301] width 806 height 602
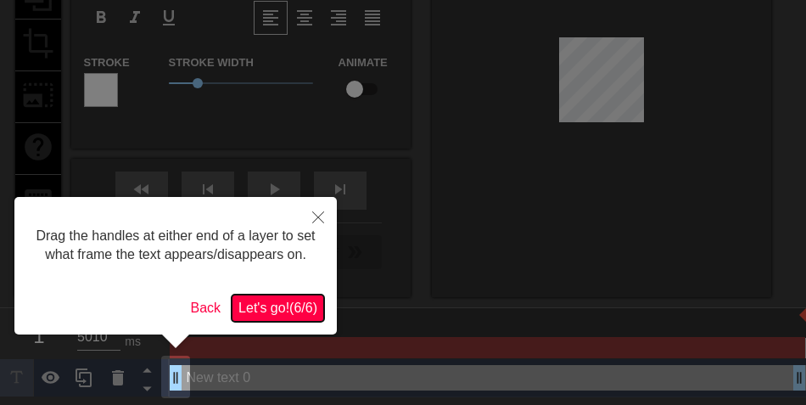
click at [304, 300] on span "Let's go! ( 6 / 6 )" at bounding box center [277, 307] width 79 height 14
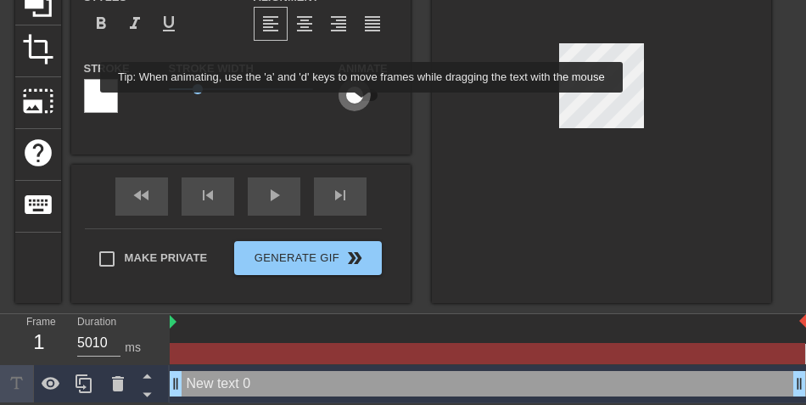
click at [362, 104] on input "checkbox" at bounding box center [354, 95] width 97 height 32
checkbox input "true"
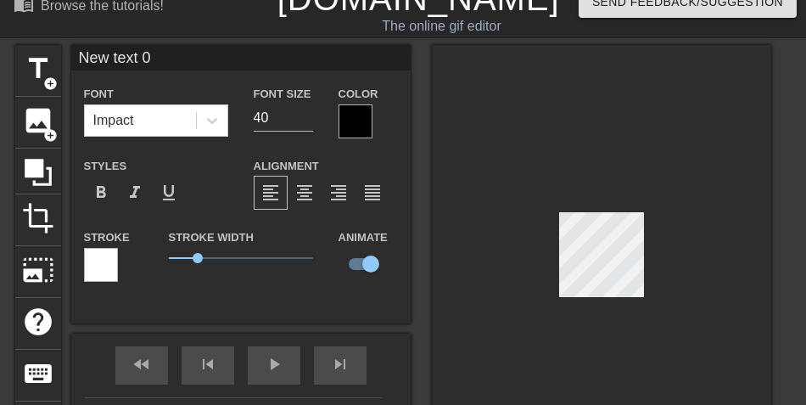
scroll to position [2, 3]
type input "y"
type textarea "y"
type input "yü"
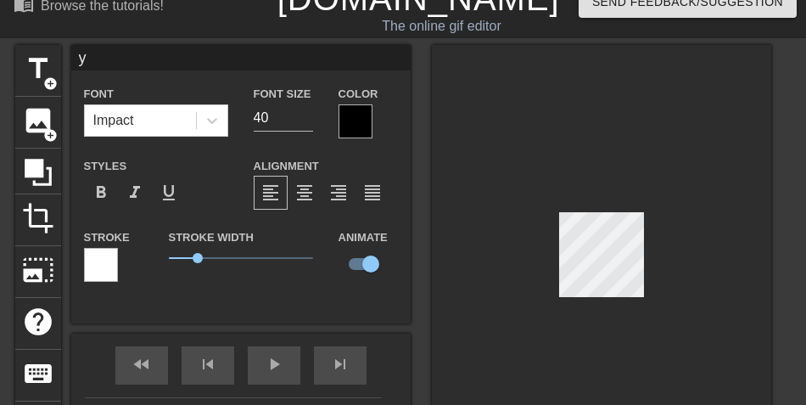
type textarea "yü"
type input "yük"
type textarea "yük"
type input "yükl"
type textarea "yükl"
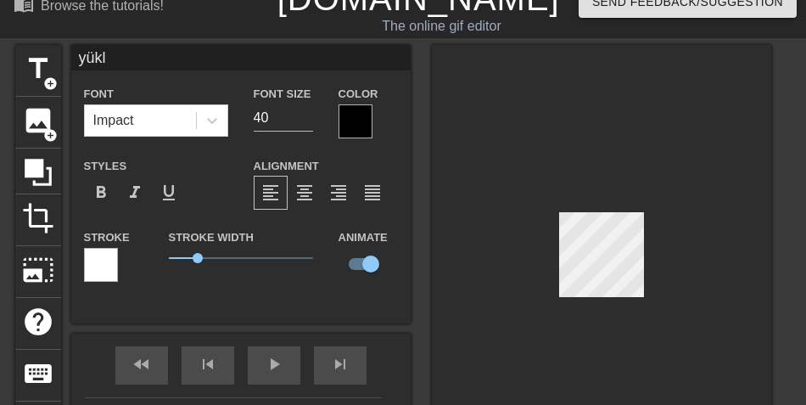
type input "yükle"
type textarea "yükle"
type input "yüklen"
type textarea "yüklen"
type input "yüklend"
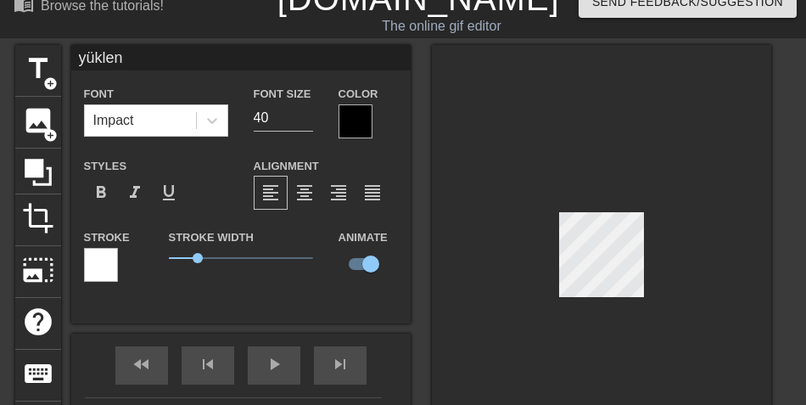
type textarea "yüklend"
type input "yüklendi"
type textarea "yüklendi"
type input "üklendi"
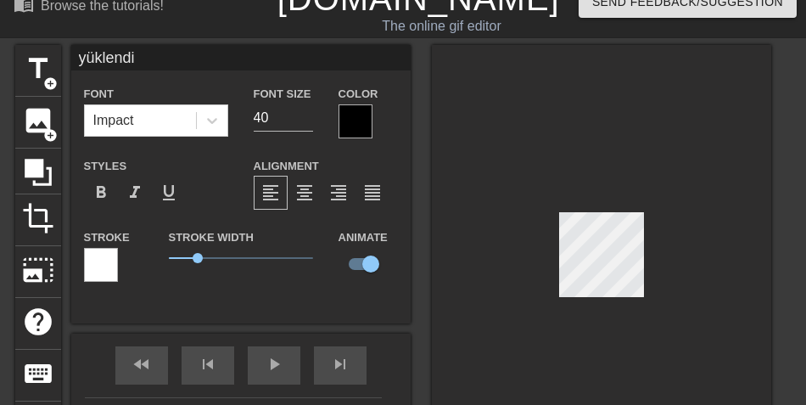
type textarea "üklendi"
type input "Yüklendi"
type textarea "Yüklendi"
click at [297, 124] on input "40" at bounding box center [283, 117] width 59 height 27
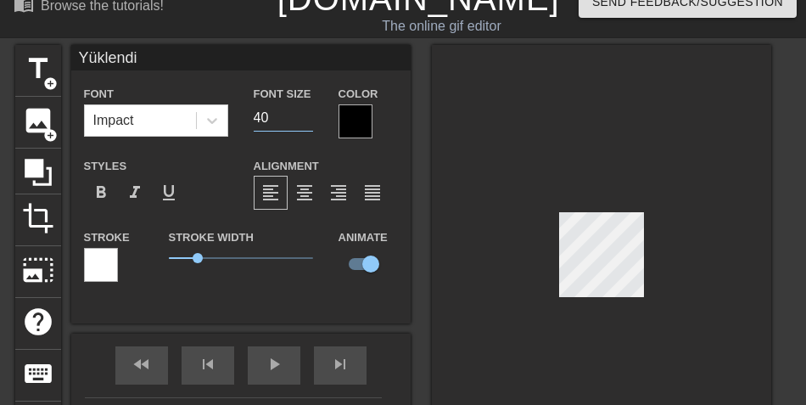
click at [297, 124] on input "40" at bounding box center [283, 117] width 59 height 27
type input "15"
click at [704, 232] on div at bounding box center [601, 258] width 339 height 427
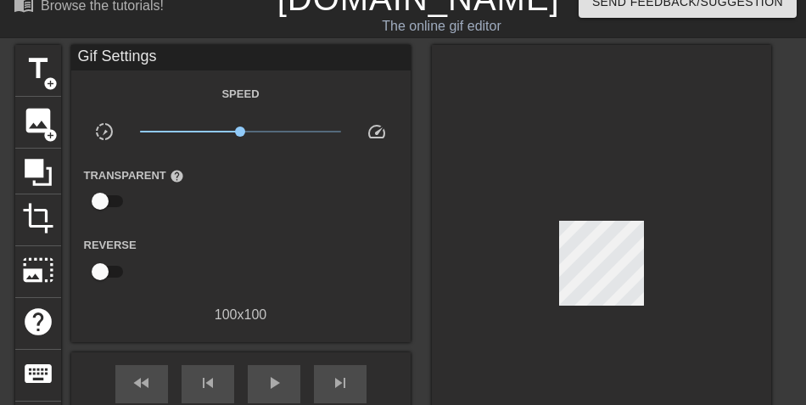
click at [677, 243] on div at bounding box center [601, 267] width 339 height 445
click at [110, 263] on input "checkbox" at bounding box center [100, 271] width 97 height 32
checkbox input "true"
drag, startPoint x: 243, startPoint y: 132, endPoint x: 321, endPoint y: 137, distance: 77.3
click at [321, 137] on span "x5.50" at bounding box center [240, 131] width 201 height 20
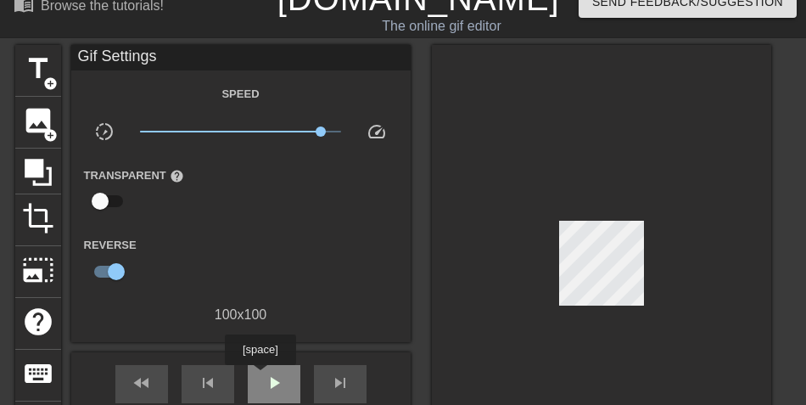
click at [259, 377] on div "play_arrow" at bounding box center [274, 384] width 53 height 38
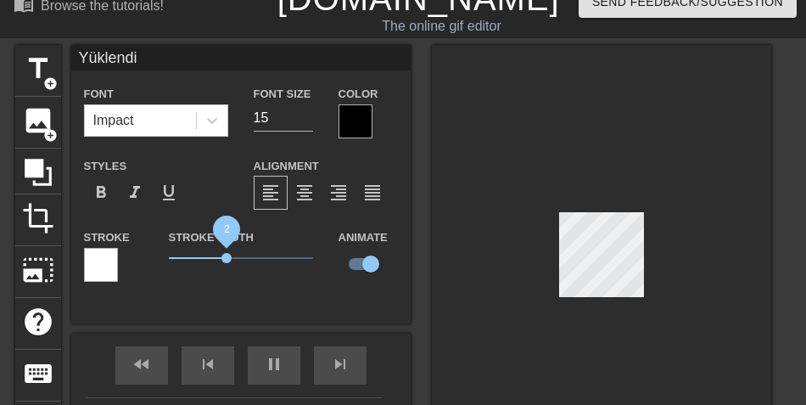
click at [226, 256] on span "2" at bounding box center [241, 258] width 144 height 20
click at [285, 360] on div "fast_rewind skip_previous pause skip_next" at bounding box center [241, 365] width 276 height 64
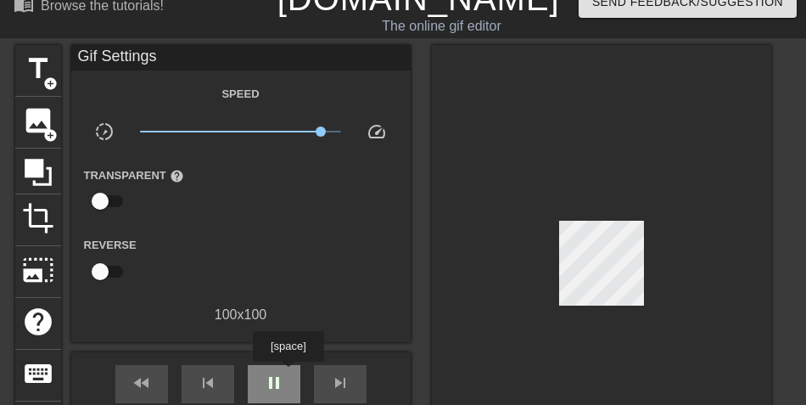
click at [285, 383] on div "pause" at bounding box center [274, 384] width 53 height 38
click at [285, 378] on div "play_arrow" at bounding box center [274, 384] width 53 height 38
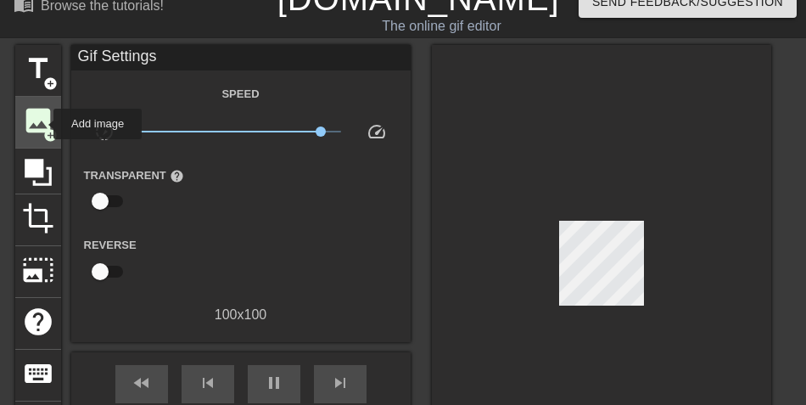
click at [42, 122] on span "image" at bounding box center [38, 120] width 32 height 32
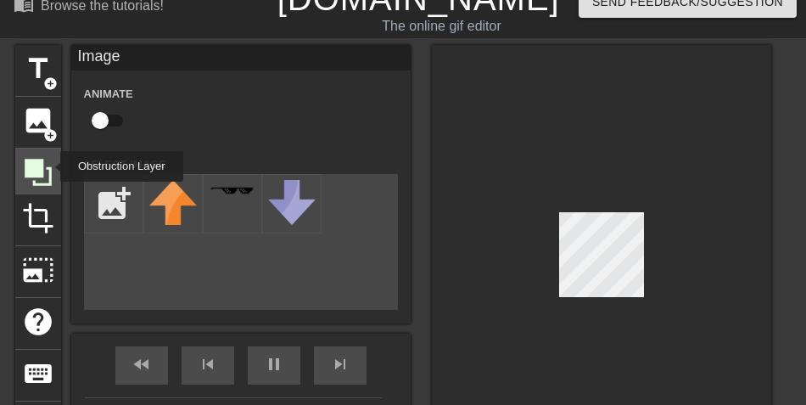
click at [49, 166] on icon at bounding box center [38, 172] width 27 height 27
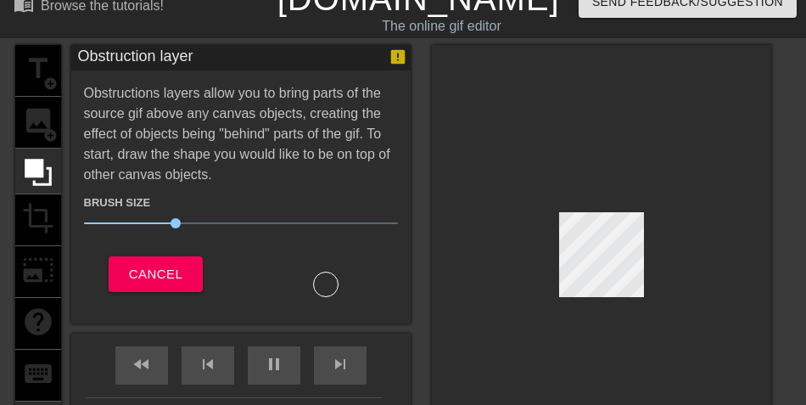
click at [47, 212] on div "title add_circle image add_circle crop photo_size_select_large help keyboard" at bounding box center [38, 258] width 46 height 427
click at [478, 83] on div at bounding box center [601, 258] width 339 height 427
click at [677, 202] on div at bounding box center [601, 258] width 339 height 427
click at [145, 274] on span "Cancel" at bounding box center [155, 274] width 53 height 22
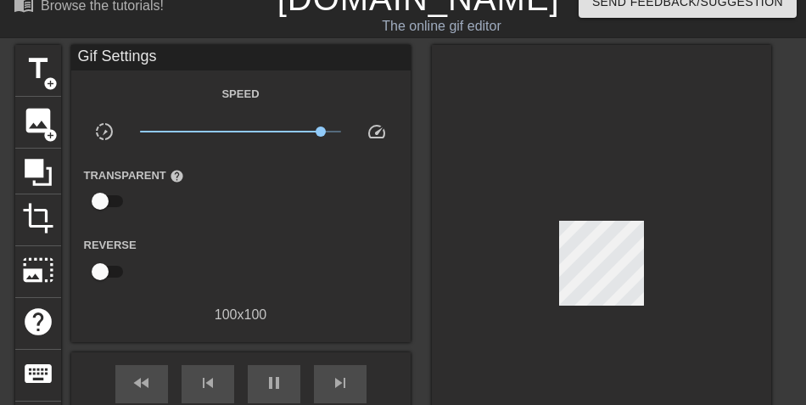
click at [499, 250] on div at bounding box center [601, 267] width 339 height 445
click at [31, 115] on span "image" at bounding box center [38, 120] width 32 height 32
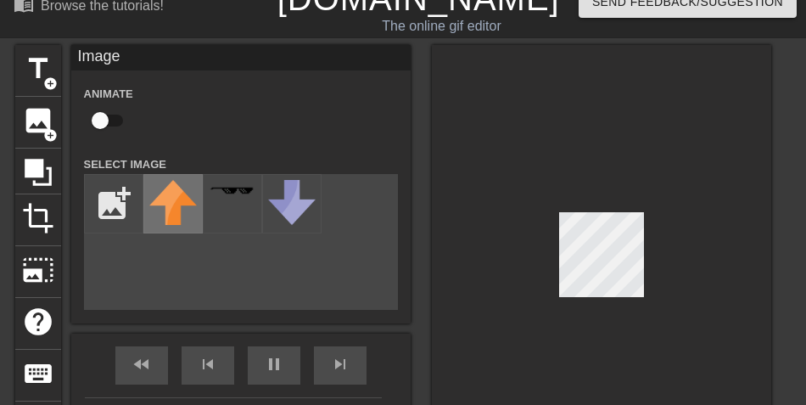
click at [170, 197] on img at bounding box center [172, 202] width 47 height 45
click at [605, 314] on div at bounding box center [601, 258] width 339 height 427
drag, startPoint x: 602, startPoint y: 296, endPoint x: 651, endPoint y: 200, distance: 107.7
click at [651, 200] on div at bounding box center [601, 258] width 339 height 427
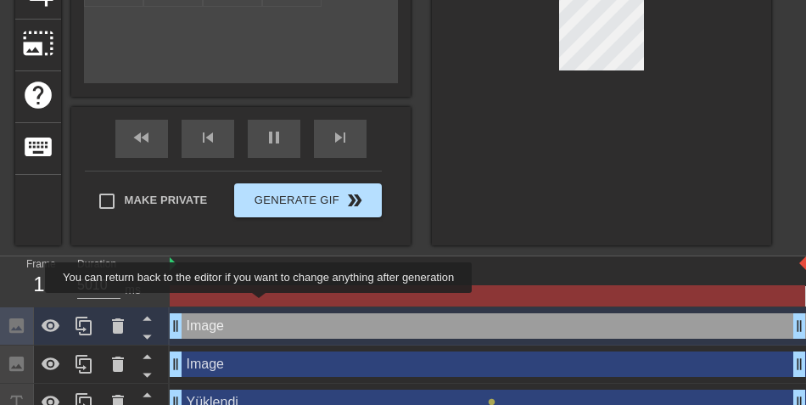
scroll to position [270, 0]
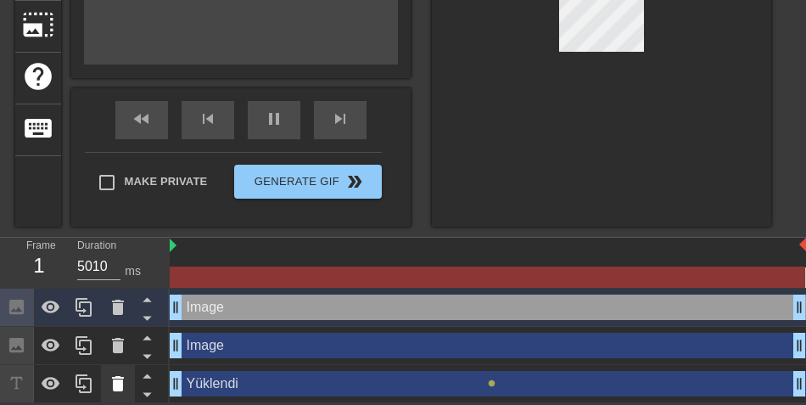
click at [125, 377] on icon at bounding box center [118, 383] width 20 height 20
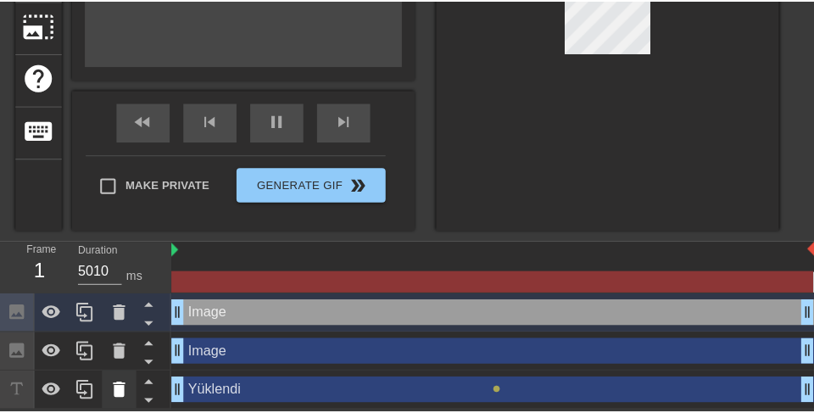
scroll to position [261, 0]
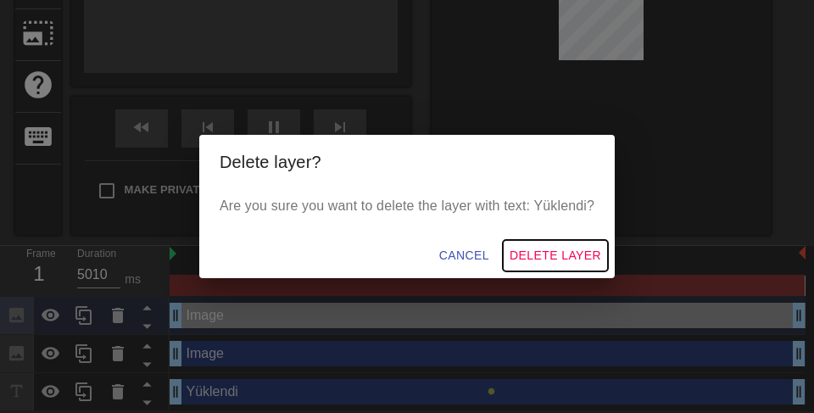
click at [537, 253] on span "Delete Layer" at bounding box center [556, 255] width 92 height 21
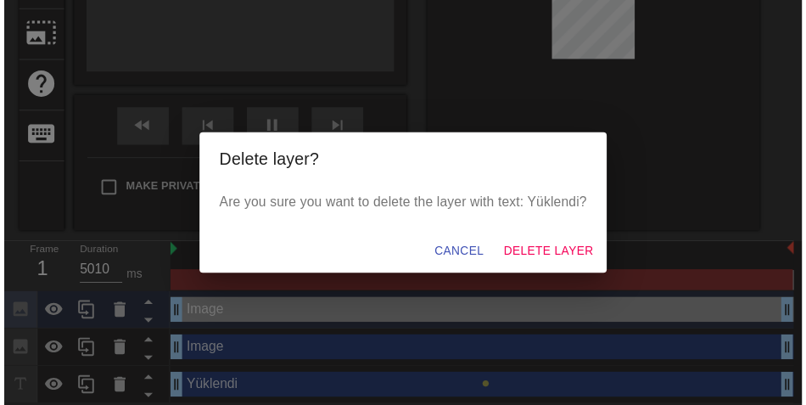
scroll to position [249, 0]
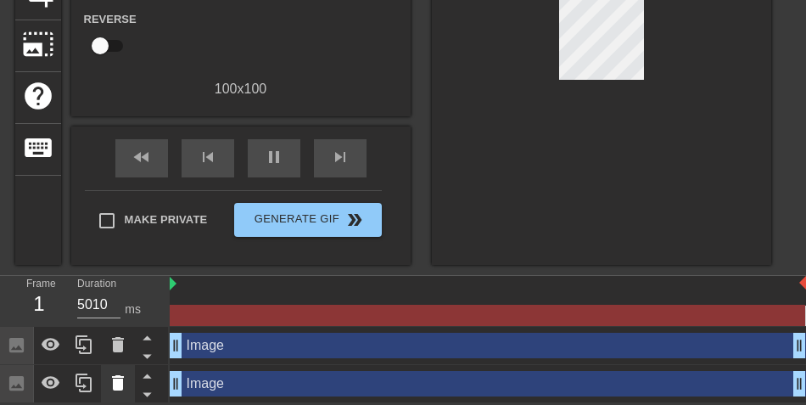
click at [127, 378] on div at bounding box center [118, 383] width 34 height 37
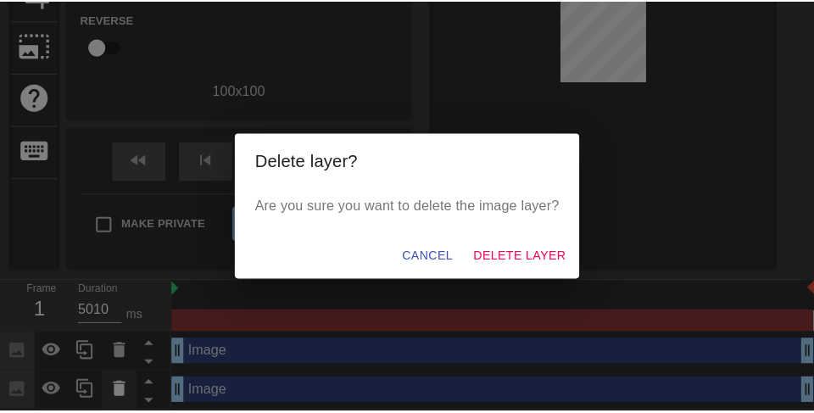
scroll to position [241, 0]
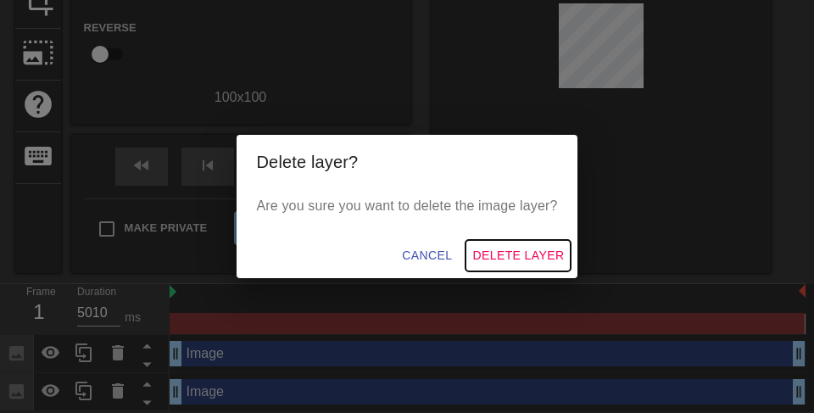
click at [505, 260] on span "Delete Layer" at bounding box center [518, 255] width 92 height 21
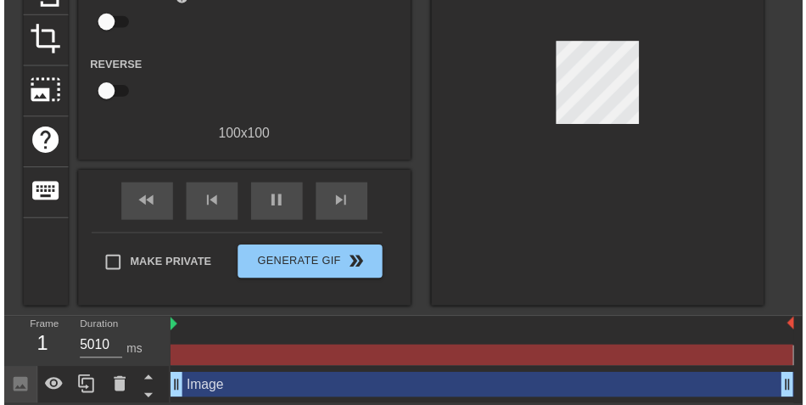
scroll to position [211, 0]
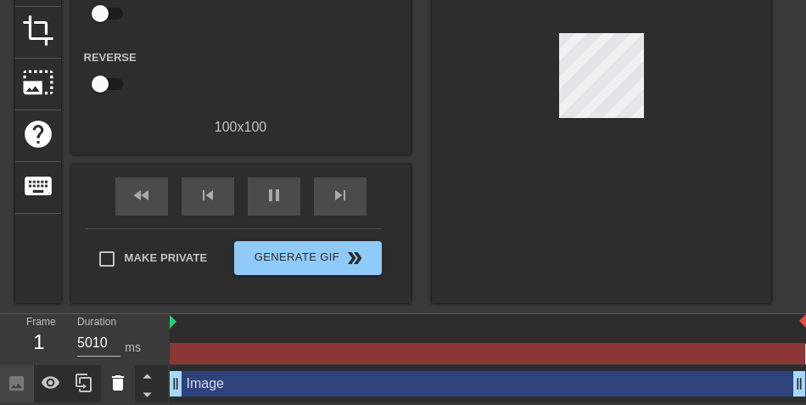
click at [129, 378] on div at bounding box center [118, 383] width 34 height 37
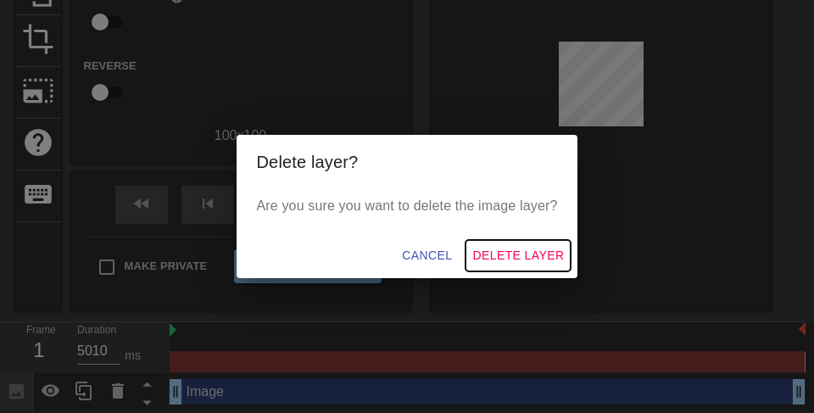
click at [505, 256] on span "Delete Layer" at bounding box center [518, 255] width 92 height 21
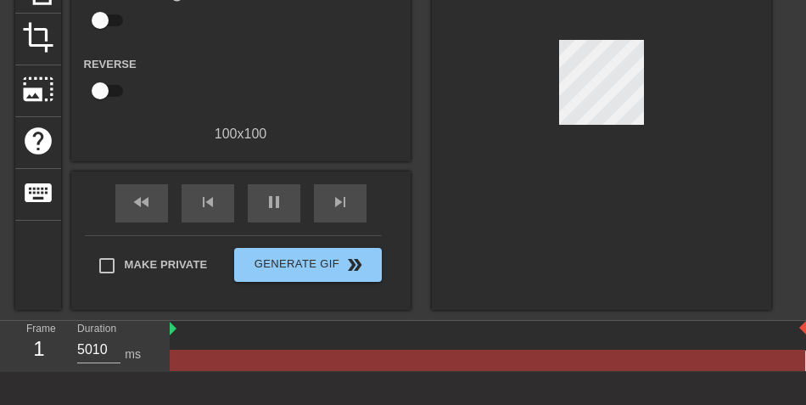
click at [520, 224] on div at bounding box center [601, 86] width 339 height 445
click at [180, 327] on div at bounding box center [488, 329] width 636 height 17
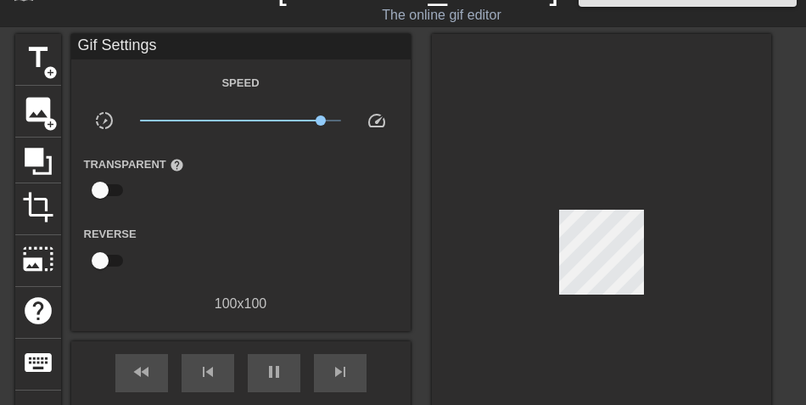
scroll to position [0, 0]
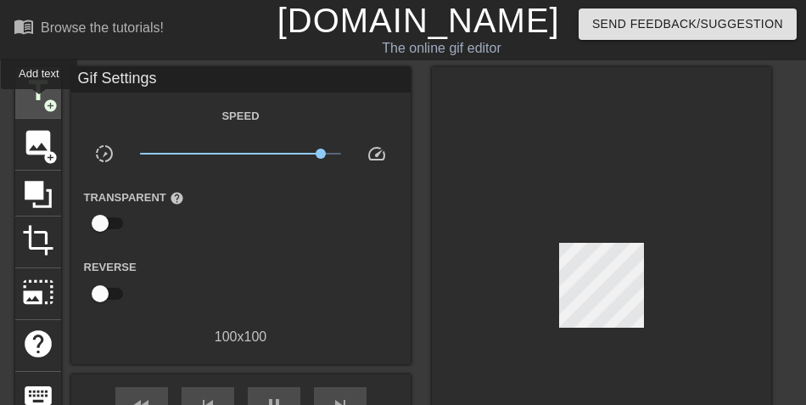
click at [39, 101] on span "title" at bounding box center [38, 91] width 32 height 32
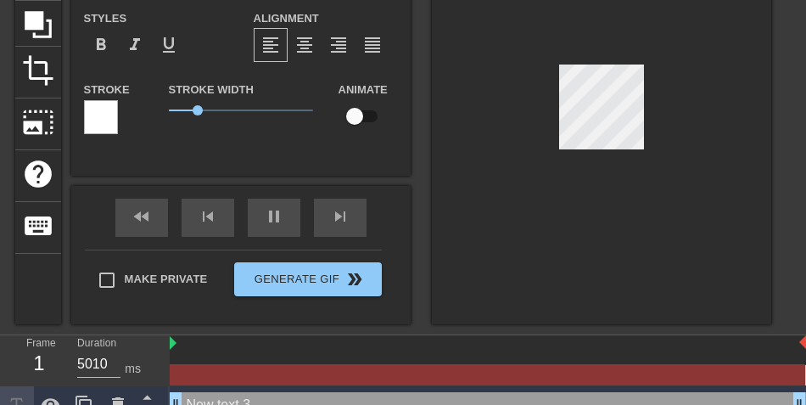
scroll to position [192, 0]
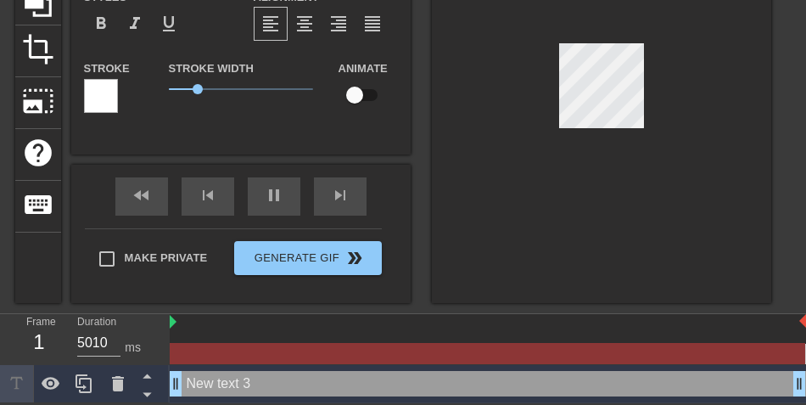
drag, startPoint x: 795, startPoint y: 384, endPoint x: 421, endPoint y: 381, distance: 374.8
type input "y"
type textarea "y"
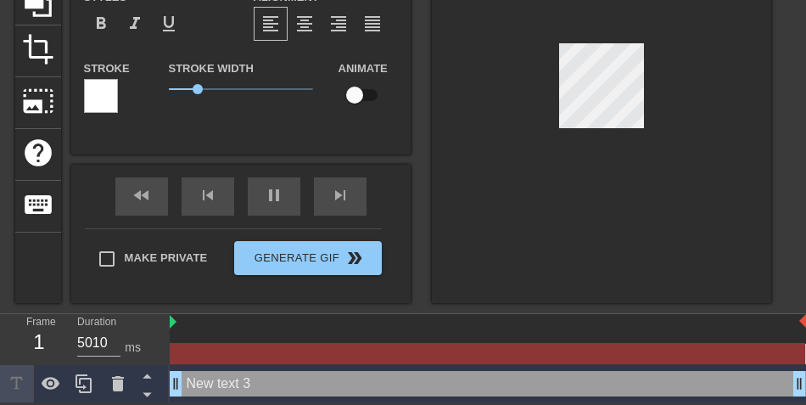
type input "yü"
type textarea "yü"
type input "yük"
type textarea "yük"
type input "yü"
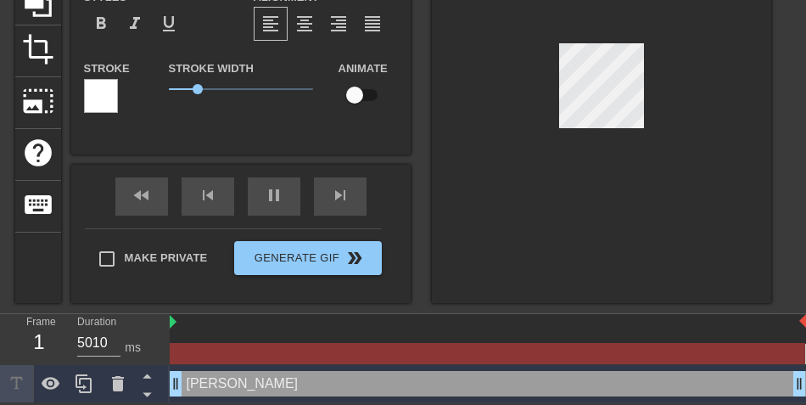
type textarea "yü"
type input "y"
type textarea "y"
type input "Y"
type textarea "Y"
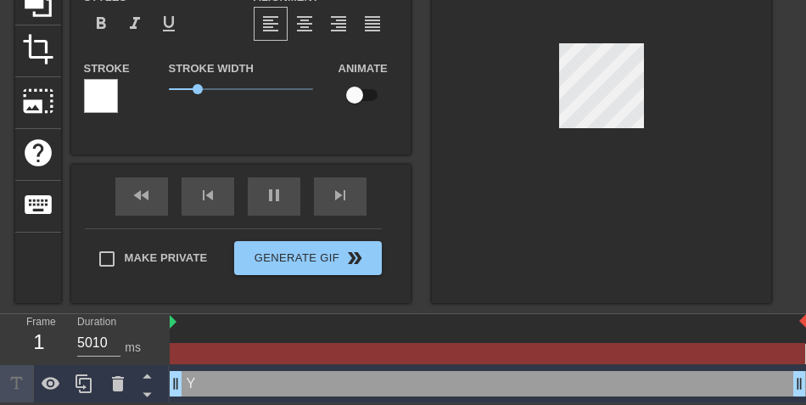
type input "Yü"
type textarea "Yü"
type input "Yük"
type textarea "Yük"
type input "Yükl"
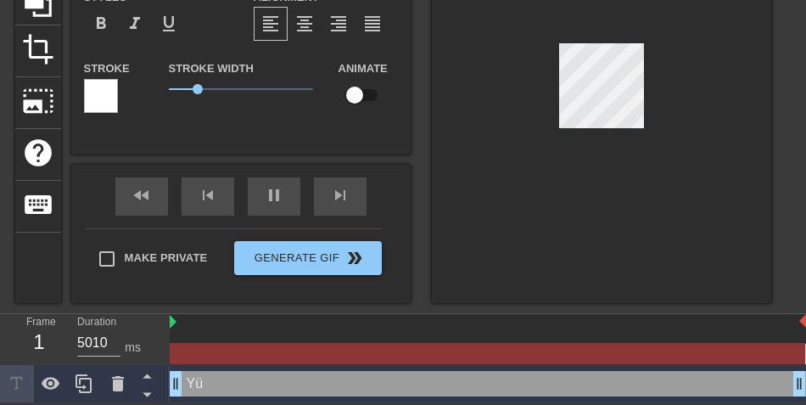
type textarea "Yükl"
type input "Yükle"
type textarea "Yükle"
type input "Yüklen"
type textarea "Yüklen"
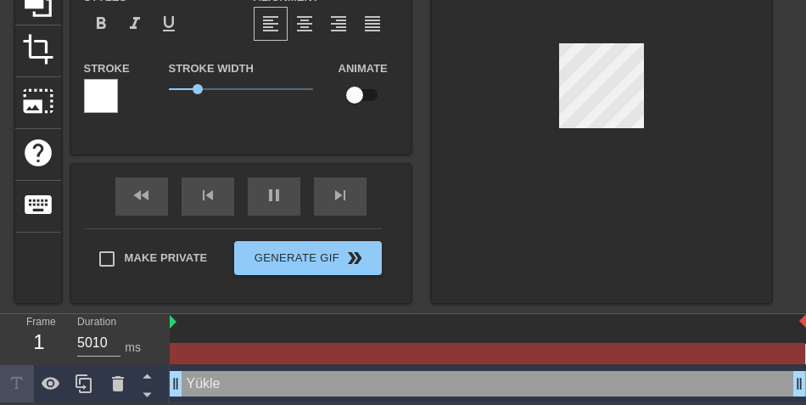
type input "Yüklend"
type textarea "Yüklend"
type input "Yüklendi"
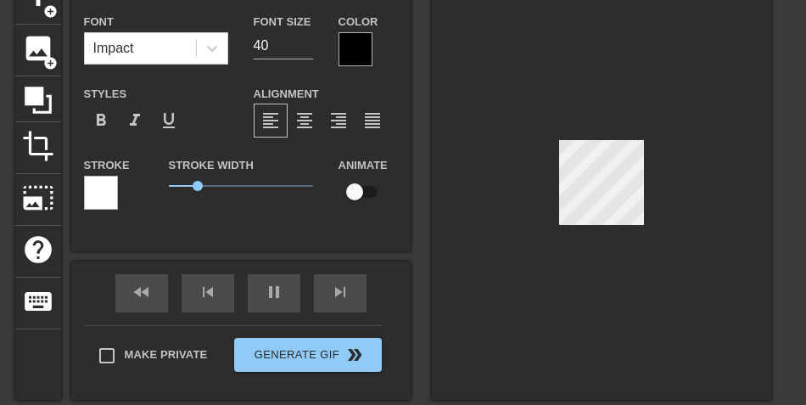
scroll to position [79, 0]
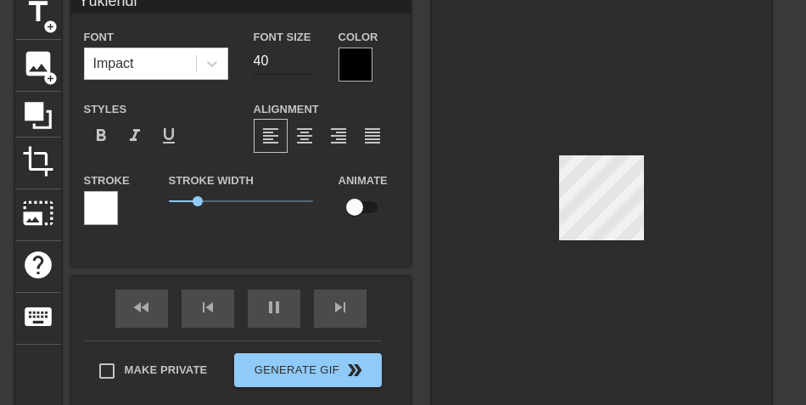
type textarea "Yüklendi"
click at [290, 63] on input "40" at bounding box center [283, 60] width 59 height 27
type input "2"
type input "15"
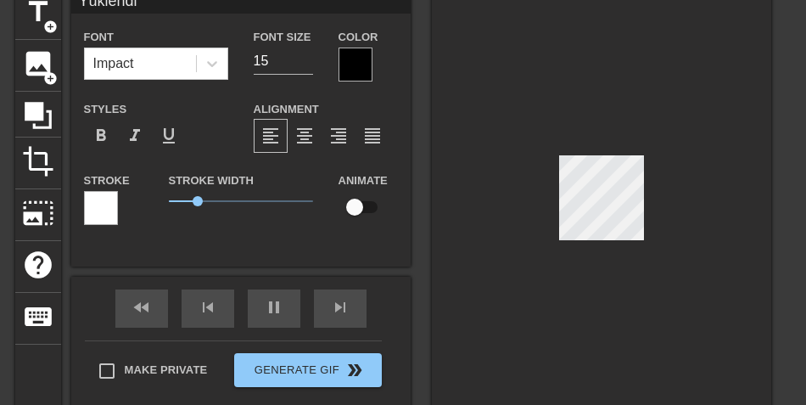
click at [681, 183] on div at bounding box center [601, 201] width 339 height 427
click at [691, 199] on div at bounding box center [601, 201] width 339 height 427
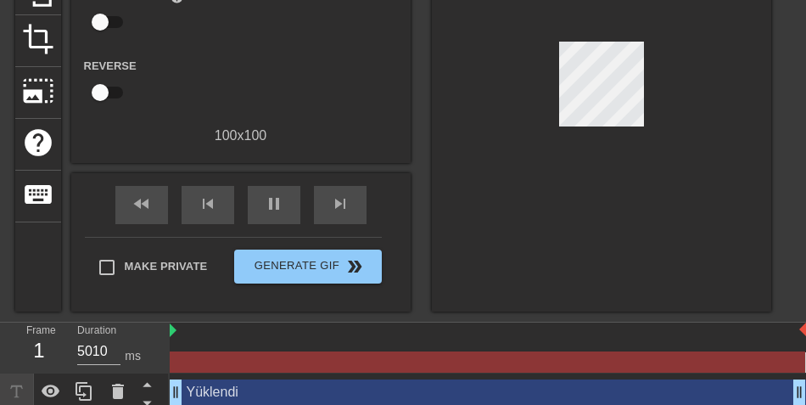
scroll to position [211, 0]
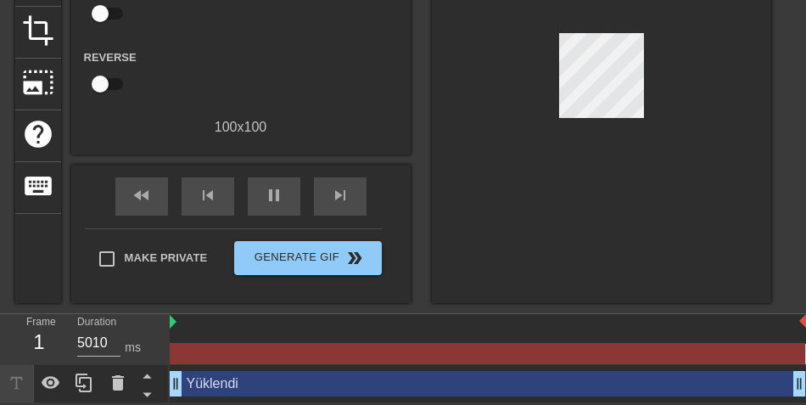
click at [485, 378] on div "Yüklendi drag_handle drag_handle" at bounding box center [488, 383] width 636 height 25
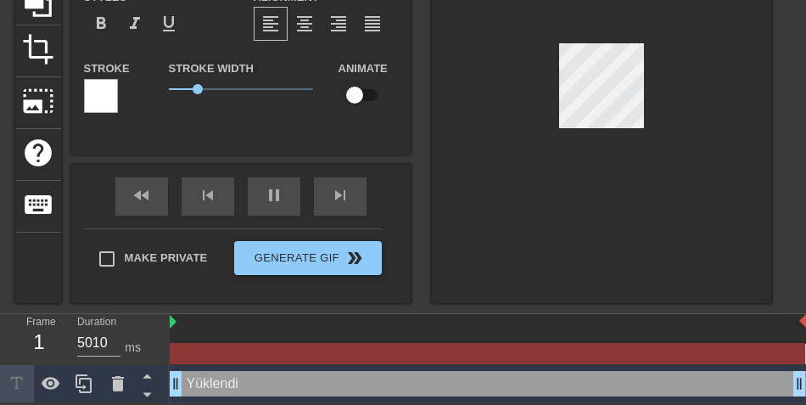
drag, startPoint x: 799, startPoint y: 383, endPoint x: 542, endPoint y: 380, distance: 257.0
drag, startPoint x: 177, startPoint y: 379, endPoint x: 240, endPoint y: 386, distance: 63.1
click at [585, 261] on div at bounding box center [601, 89] width 339 height 427
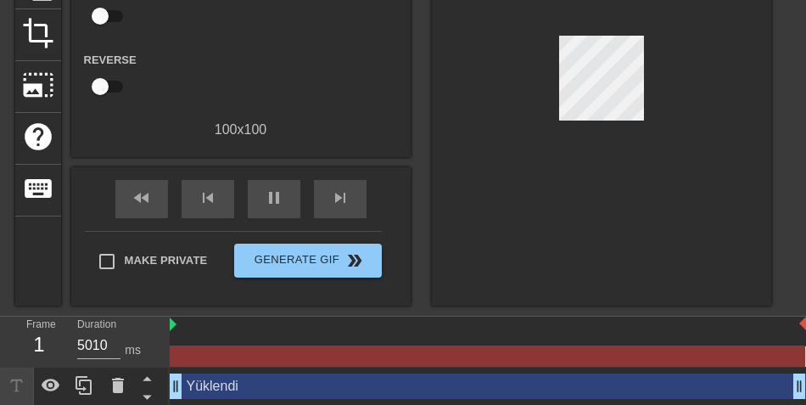
scroll to position [211, 0]
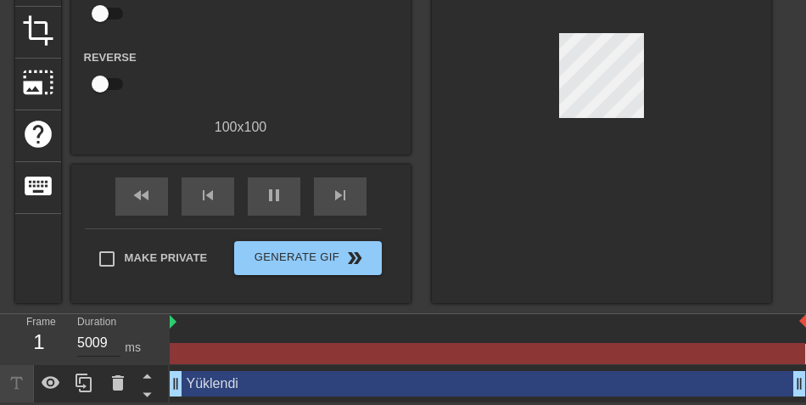
click at [112, 344] on input "5009" at bounding box center [98, 342] width 43 height 27
click at [112, 344] on input "5008" at bounding box center [98, 342] width 43 height 27
click at [112, 344] on input "5007" at bounding box center [98, 342] width 43 height 27
click at [112, 344] on input "5006" at bounding box center [98, 342] width 43 height 27
click at [112, 344] on input "5005" at bounding box center [98, 342] width 43 height 27
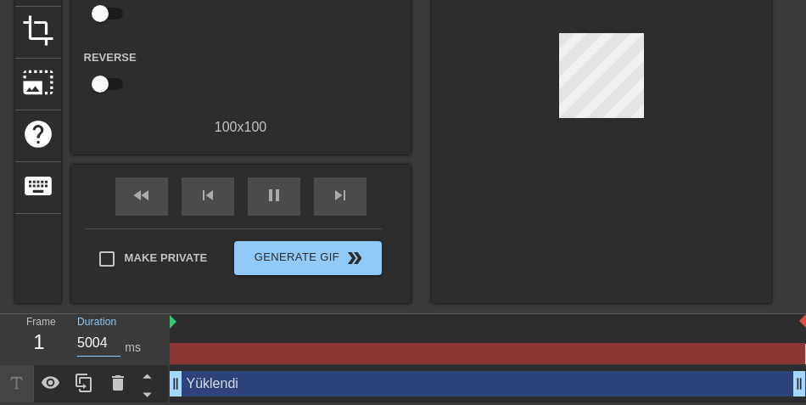
click at [112, 344] on input "5004" at bounding box center [98, 342] width 43 height 27
click at [112, 344] on input "5003" at bounding box center [98, 342] width 43 height 27
type input "4985"
click at [112, 344] on input "4985" at bounding box center [98, 342] width 43 height 27
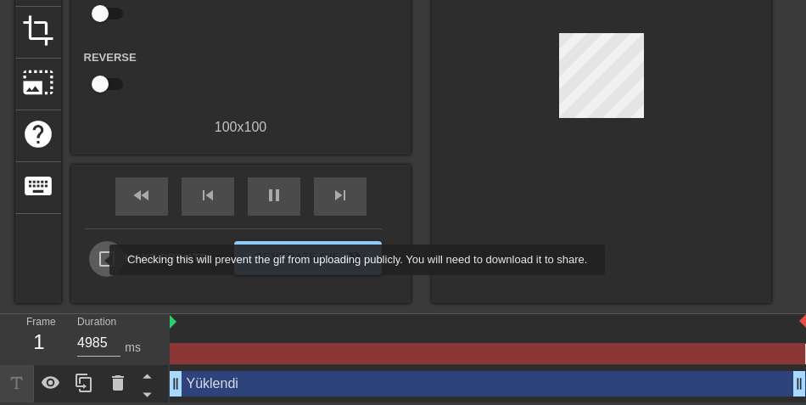
click at [98, 259] on input "Make Private" at bounding box center [107, 259] width 36 height 36
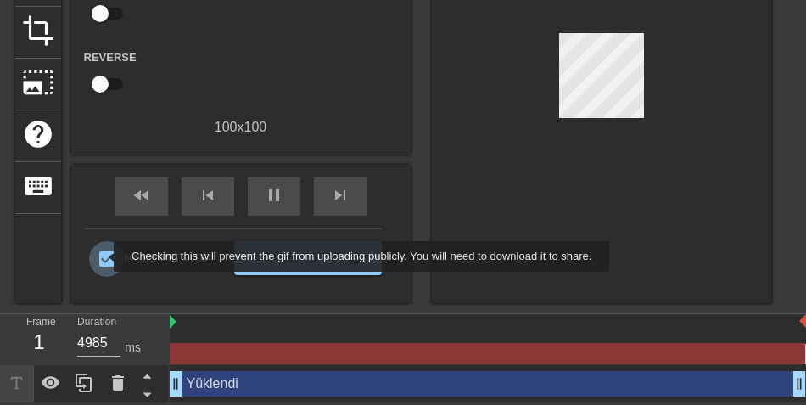
click at [103, 256] on input "Make Private" at bounding box center [107, 259] width 36 height 36
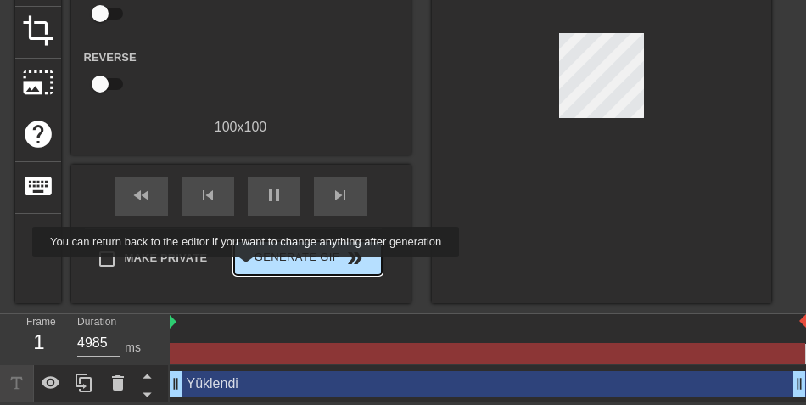
click at [254, 262] on span "Generate Gif double_arrow" at bounding box center [307, 258] width 133 height 20
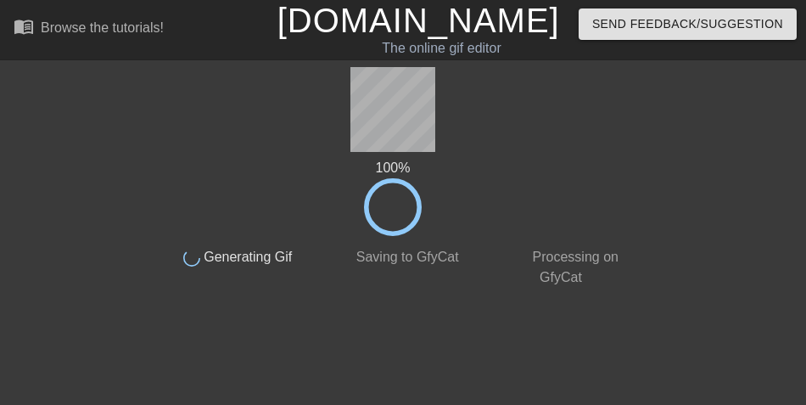
scroll to position [0, 0]
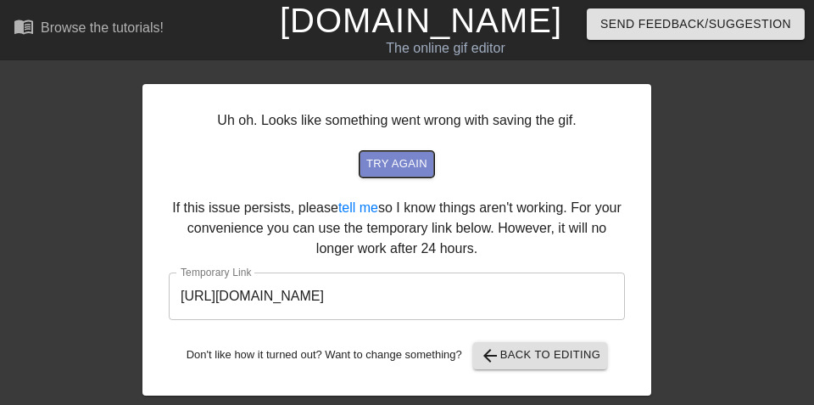
click at [417, 166] on span "try again" at bounding box center [396, 164] width 61 height 20
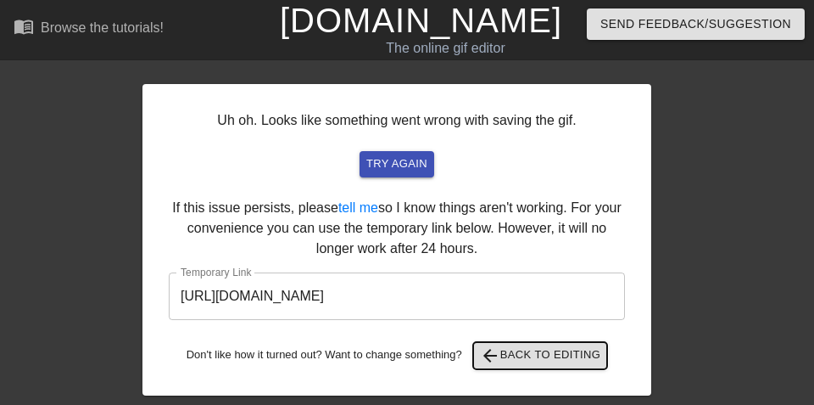
click at [543, 353] on span "arrow_back Back to Editing" at bounding box center [540, 355] width 121 height 20
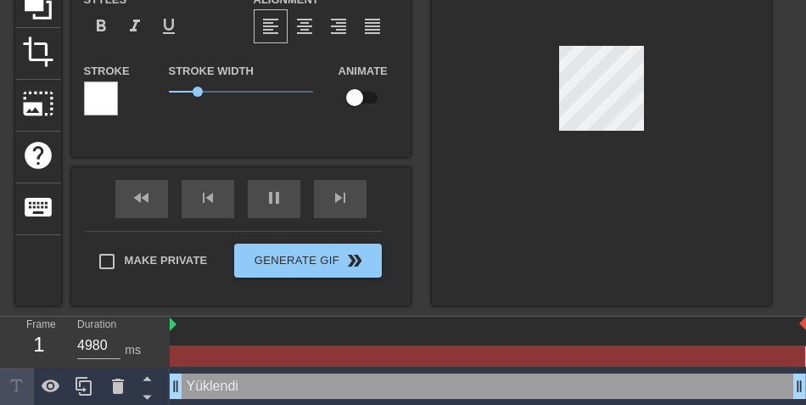
scroll to position [192, 0]
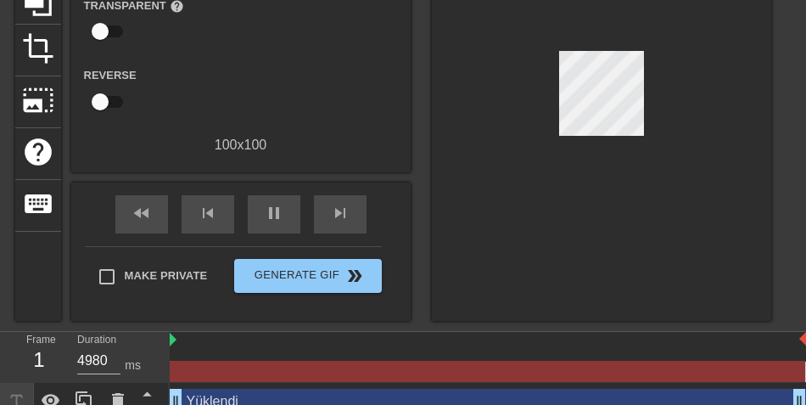
click at [508, 285] on div at bounding box center [601, 97] width 339 height 445
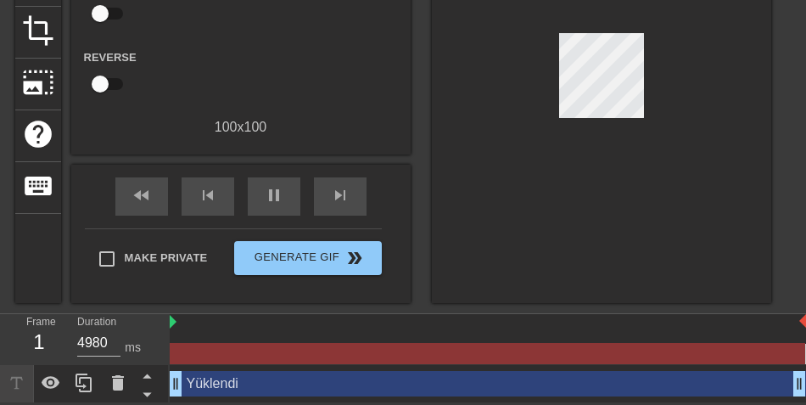
drag, startPoint x: 749, startPoint y: 381, endPoint x: 790, endPoint y: 322, distance: 71.8
click at [790, 322] on div at bounding box center [488, 322] width 636 height 17
click at [767, 382] on div "Yüklendi drag_handle drag_handle" at bounding box center [488, 383] width 636 height 25
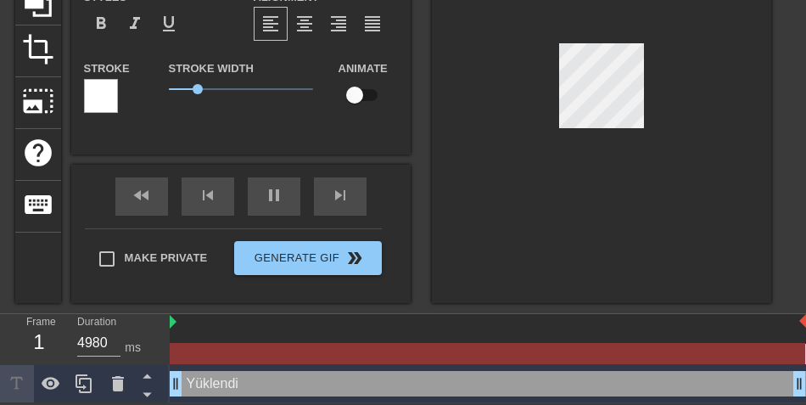
scroll to position [192, 0]
click at [767, 382] on div "Yüklendi drag_handle drag_handle" at bounding box center [488, 383] width 636 height 25
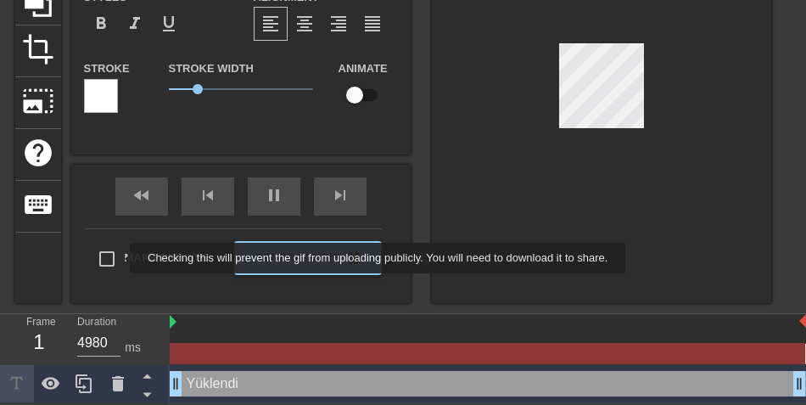
click at [119, 258] on input "Make Private" at bounding box center [107, 259] width 36 height 36
checkbox input "true"
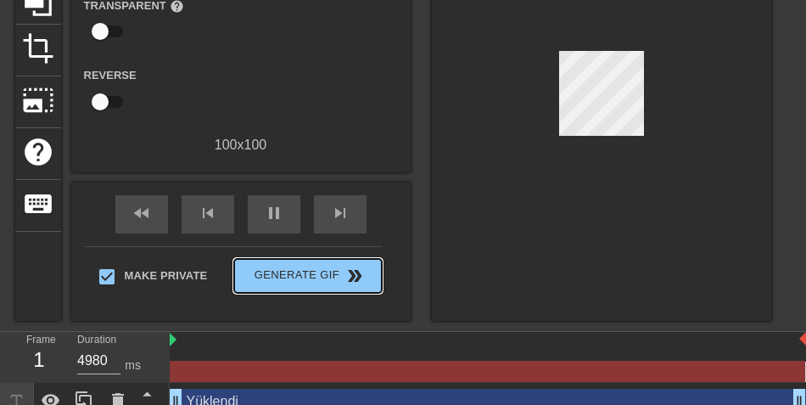
drag, startPoint x: 294, startPoint y: 280, endPoint x: 427, endPoint y: 302, distance: 135.0
click at [430, 314] on div "title add_circle image add_circle crop photo_size_select_large help keyboard Gi…" at bounding box center [393, 97] width 756 height 445
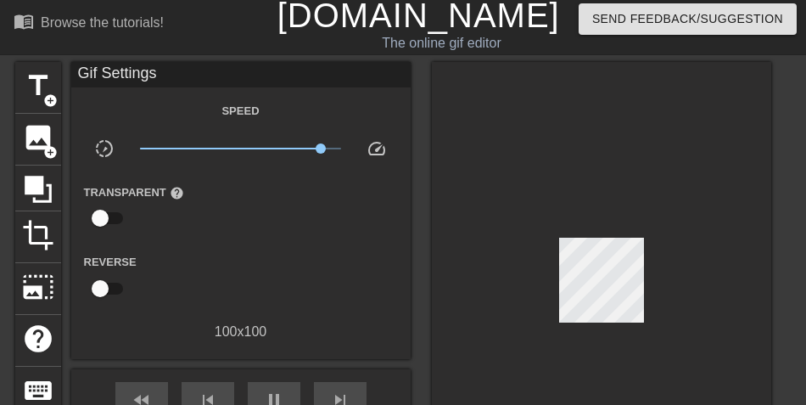
scroll to position [0, 0]
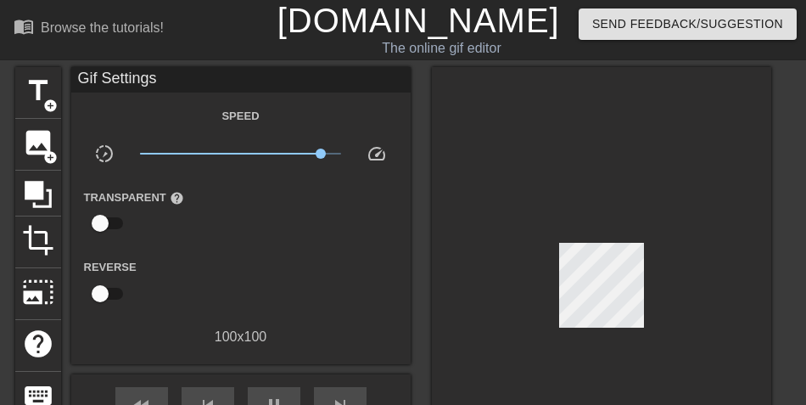
click at [253, 148] on span "x6.31" at bounding box center [240, 153] width 201 height 20
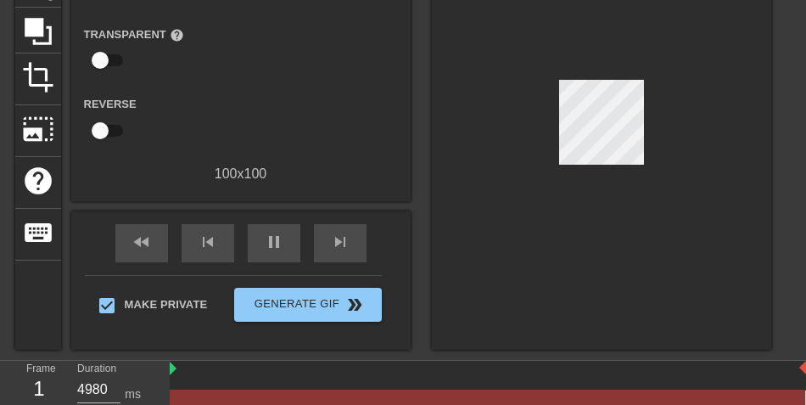
scroll to position [211, 0]
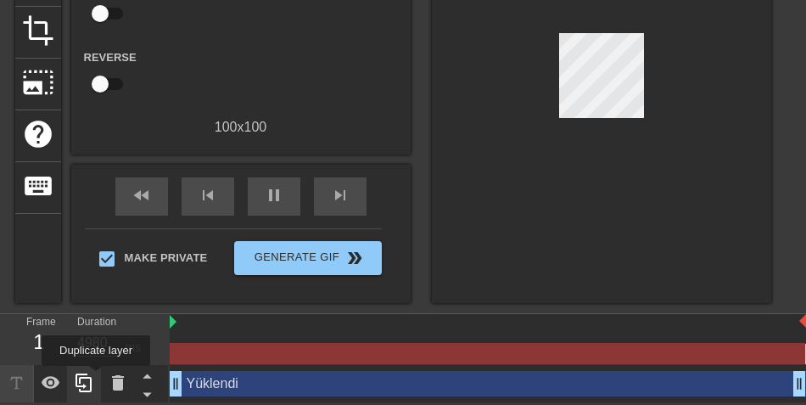
click at [96, 377] on div at bounding box center [84, 383] width 34 height 37
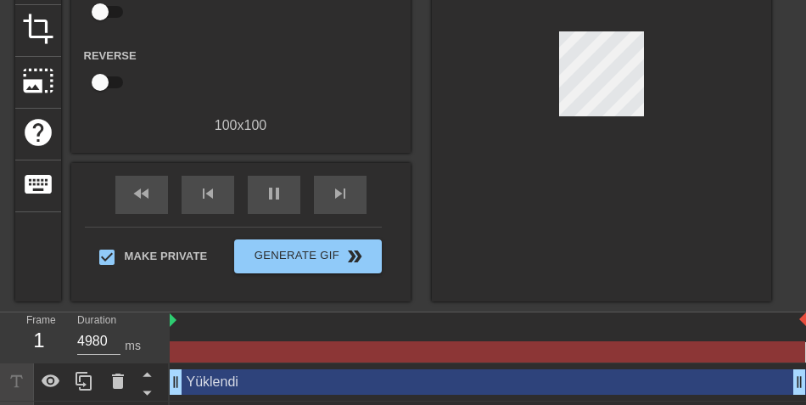
click at [613, 223] on div at bounding box center [601, 78] width 339 height 445
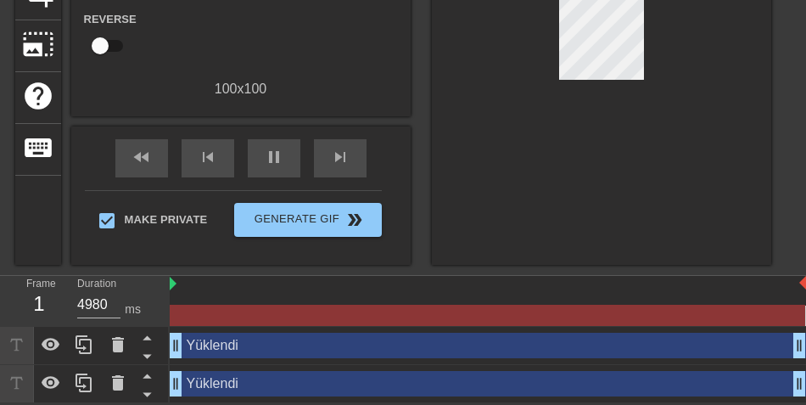
scroll to position [249, 0]
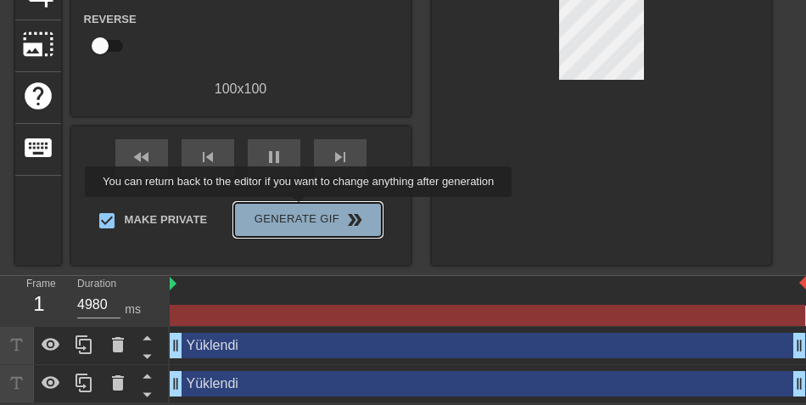
click at [300, 209] on span "Generate Gif double_arrow" at bounding box center [307, 219] width 133 height 20
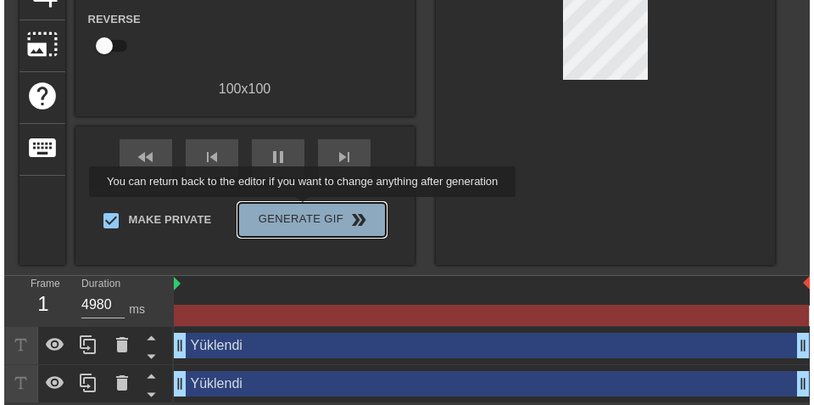
scroll to position [0, 0]
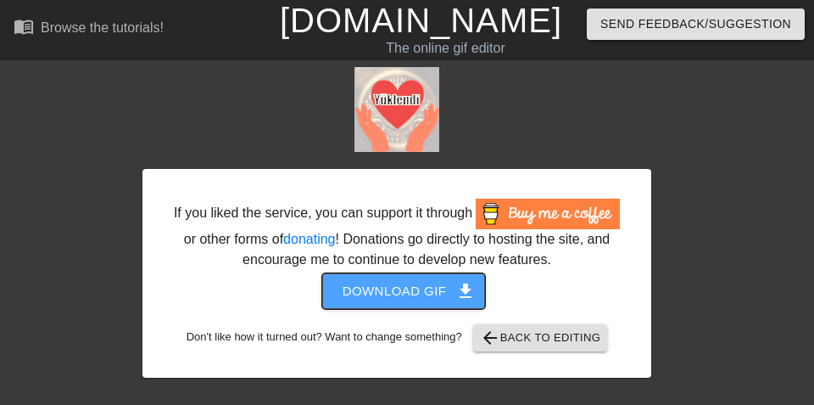
click at [440, 292] on span "Download gif get_app" at bounding box center [404, 291] width 123 height 22
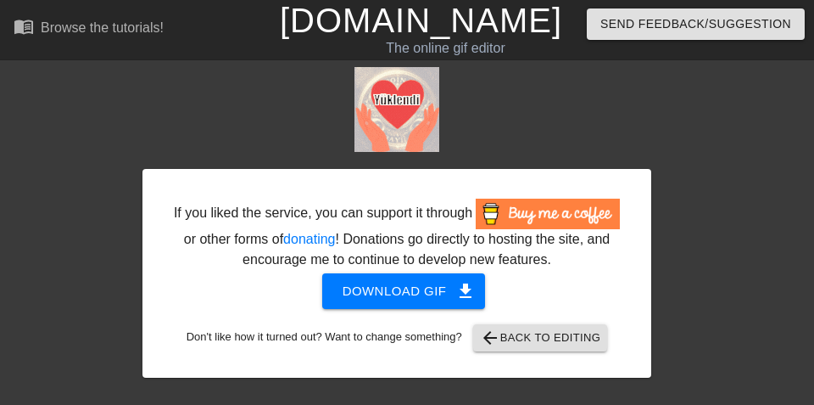
click at [461, 117] on div "If you liked the service, you can support it through or other forms of donating…" at bounding box center [396, 222] width 509 height 310
